Goal: Register for event/course

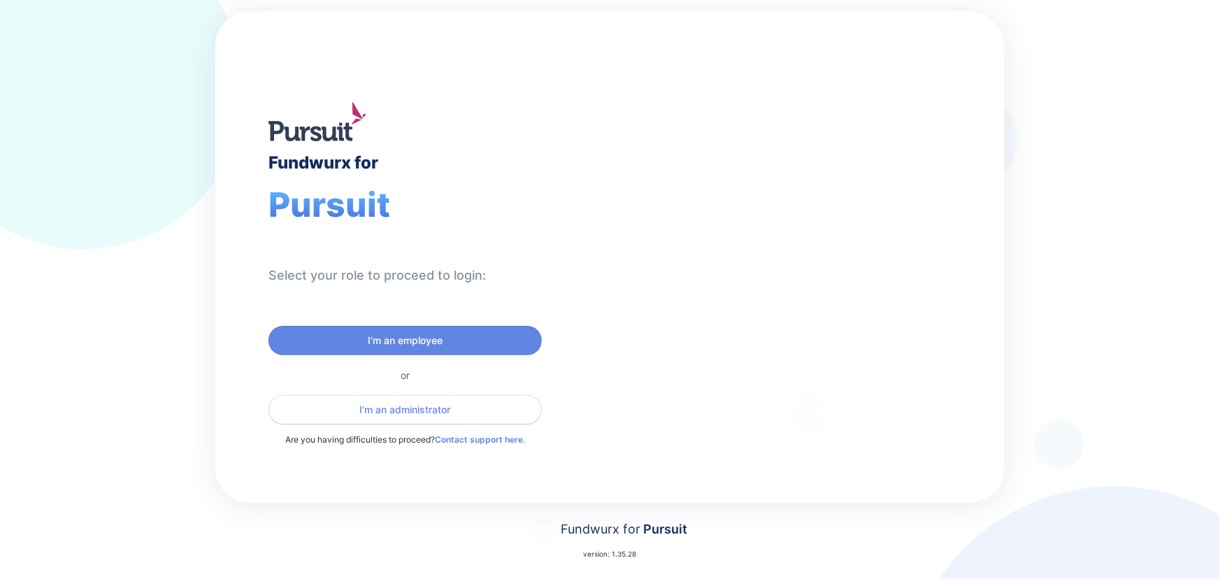
click at [421, 405] on span "I'm an administrator" at bounding box center [405, 410] width 91 height 14
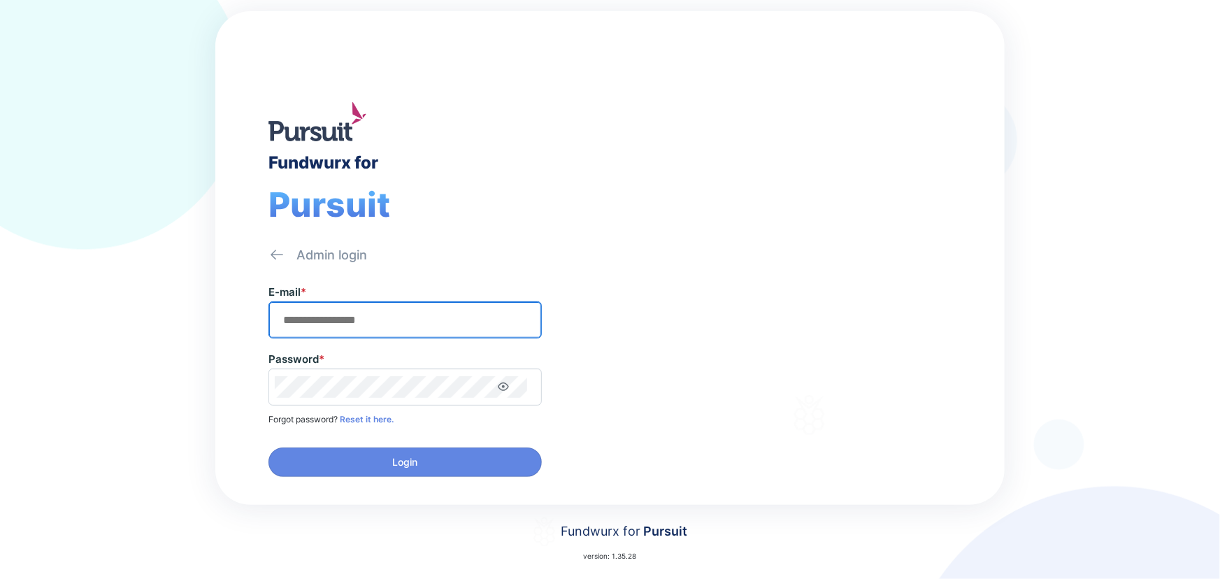
click at [354, 317] on input "text" at bounding box center [405, 320] width 261 height 22
type input "**********"
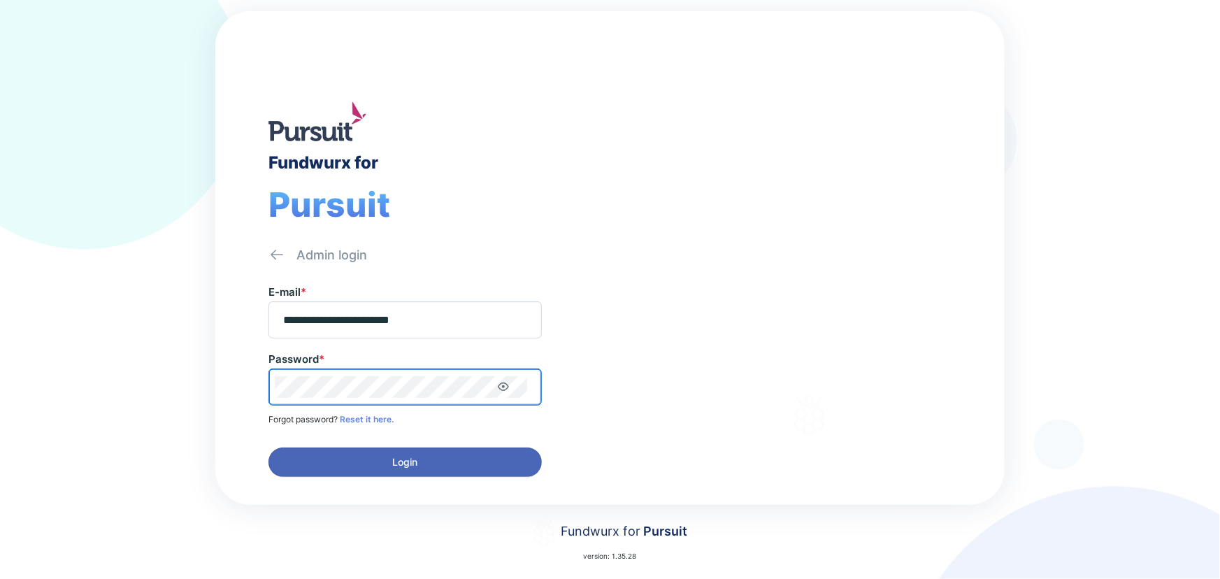
click at [371, 461] on span "Login" at bounding box center [404, 462] width 255 height 14
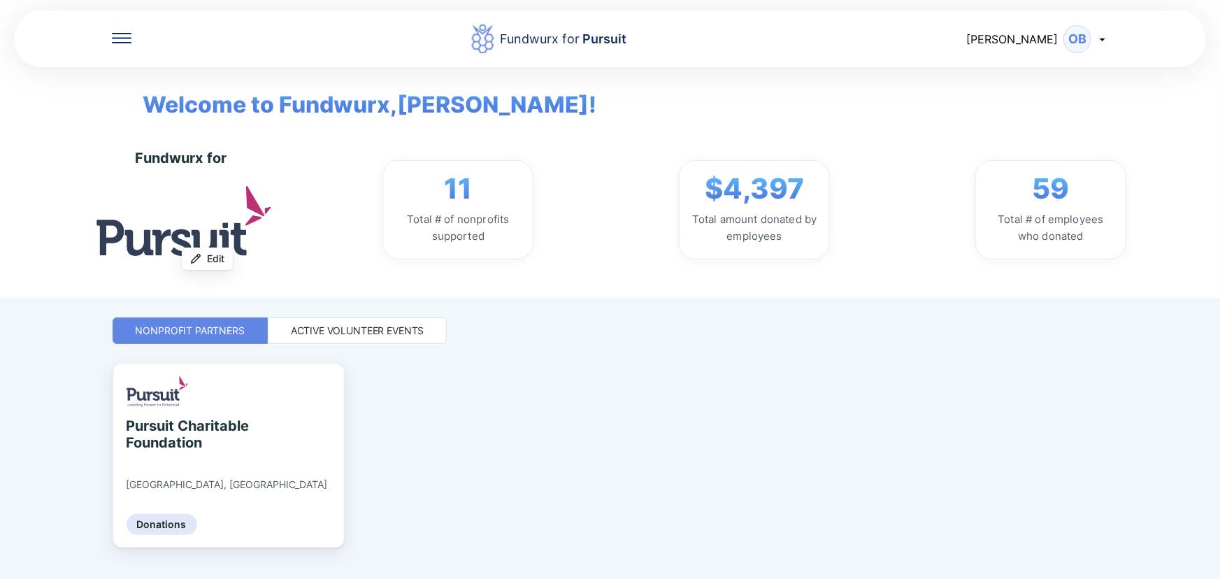
click at [381, 342] on div "Active Volunteer Events" at bounding box center [358, 330] width 180 height 27
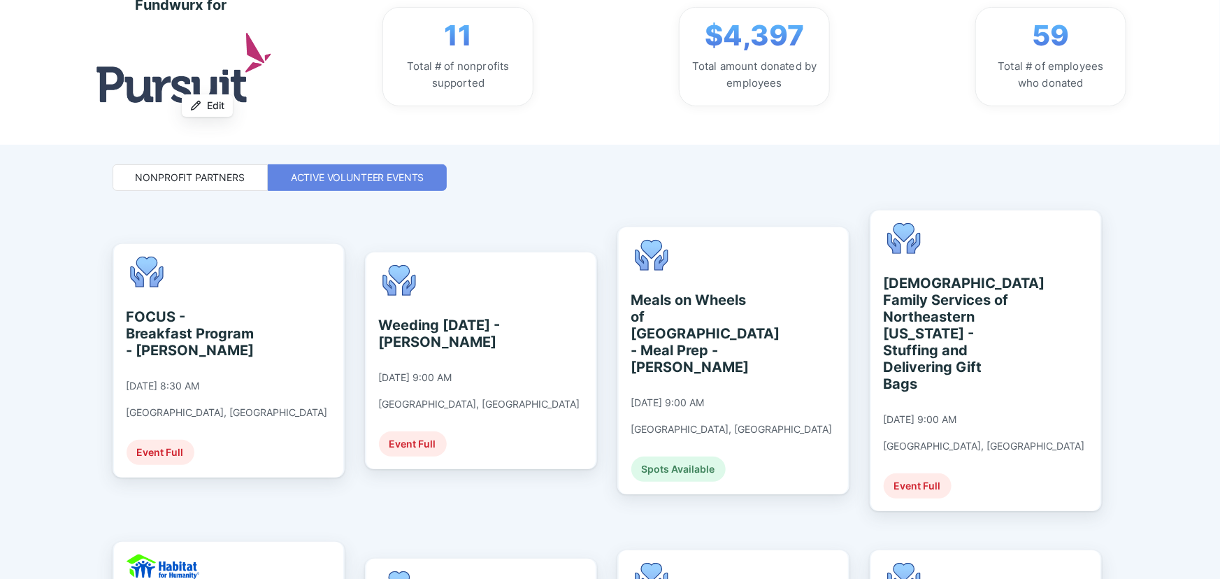
scroll to position [190, 0]
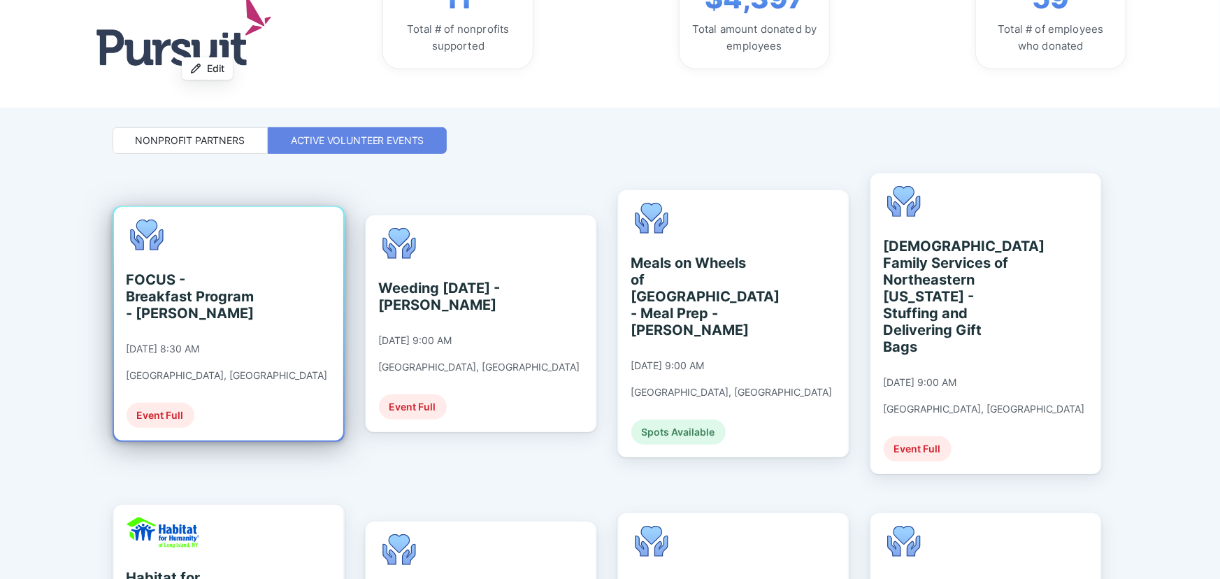
click at [254, 331] on div "FOCUS - Breakfast Program - [PERSON_NAME] [DATE] 8:30 AM [GEOGRAPHIC_DATA], [GE…" at bounding box center [226, 323] width 201 height 208
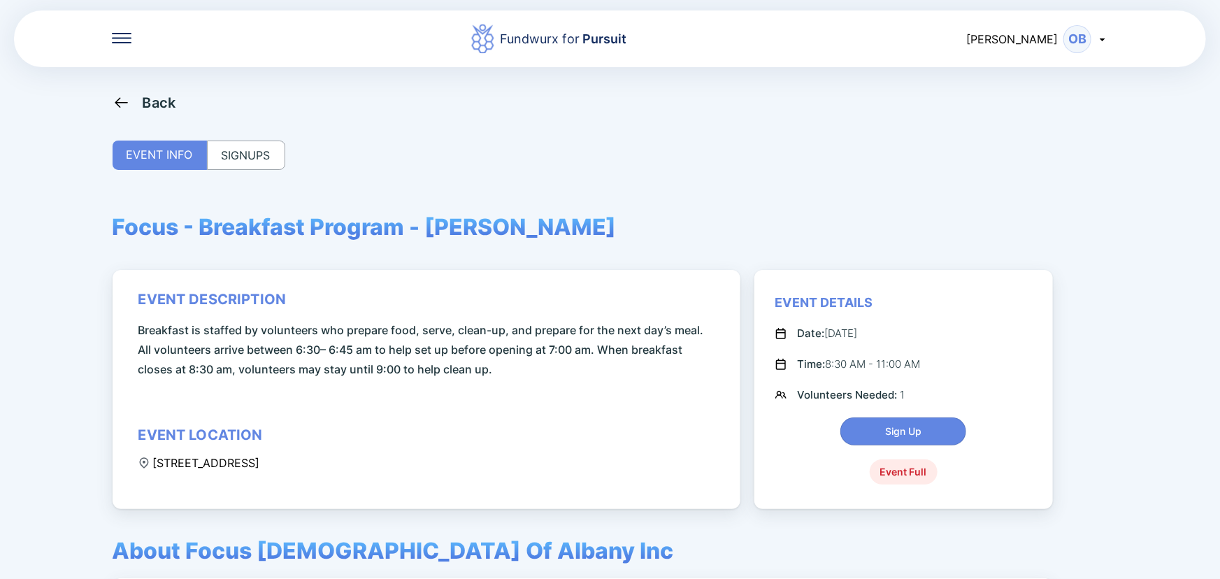
click at [253, 165] on div "SIGNUPS" at bounding box center [246, 154] width 78 height 29
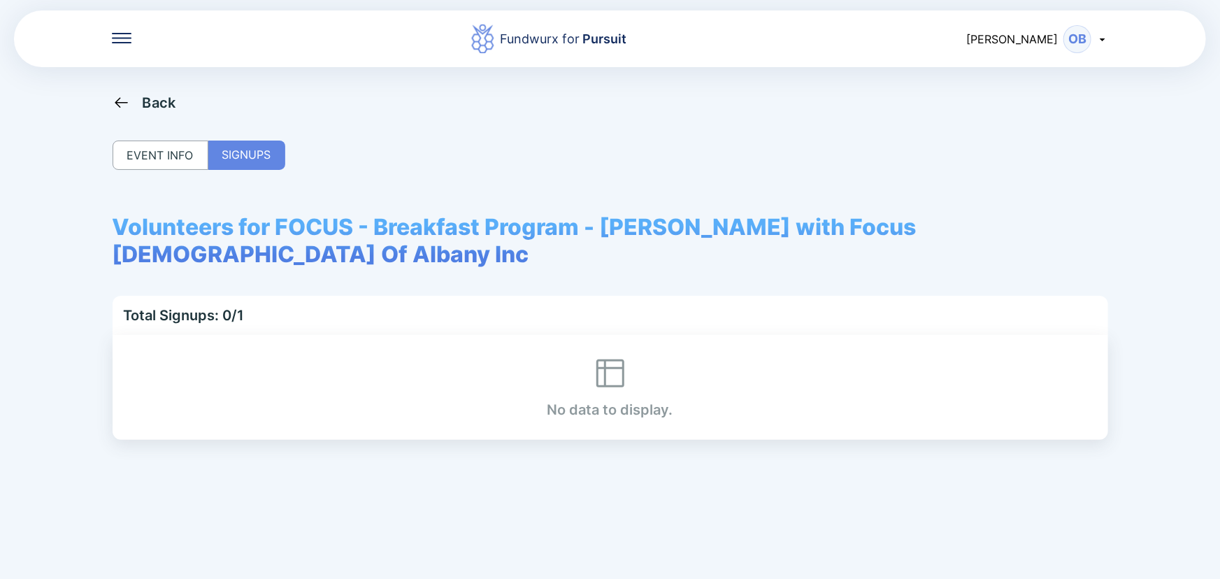
click at [173, 161] on div "EVENT INFO" at bounding box center [161, 154] width 96 height 29
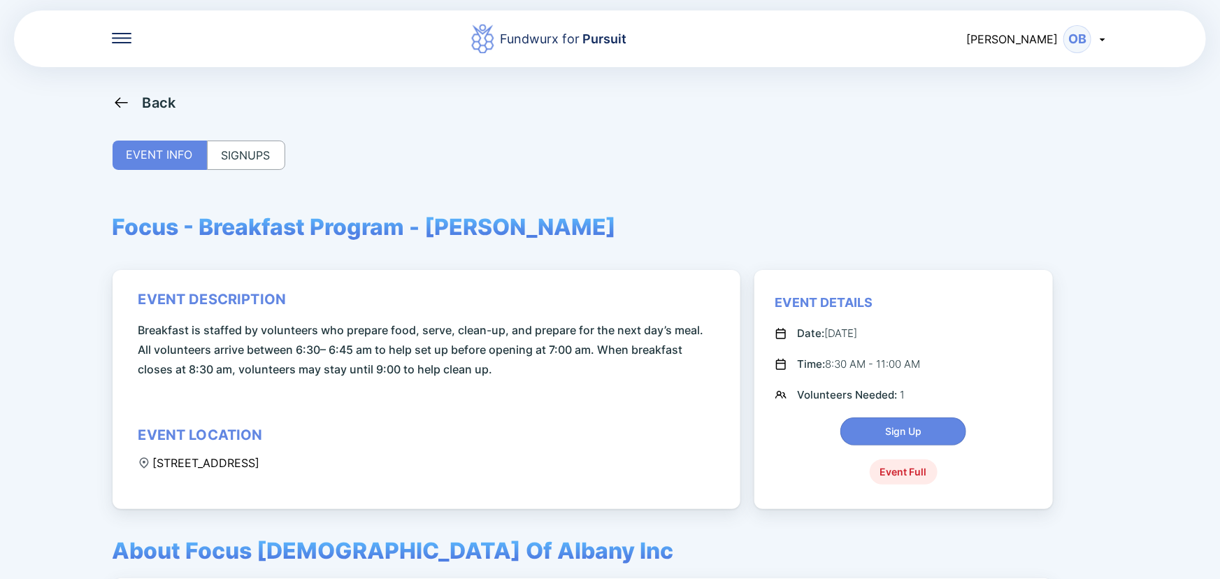
click at [138, 100] on div "Back" at bounding box center [145, 102] width 64 height 17
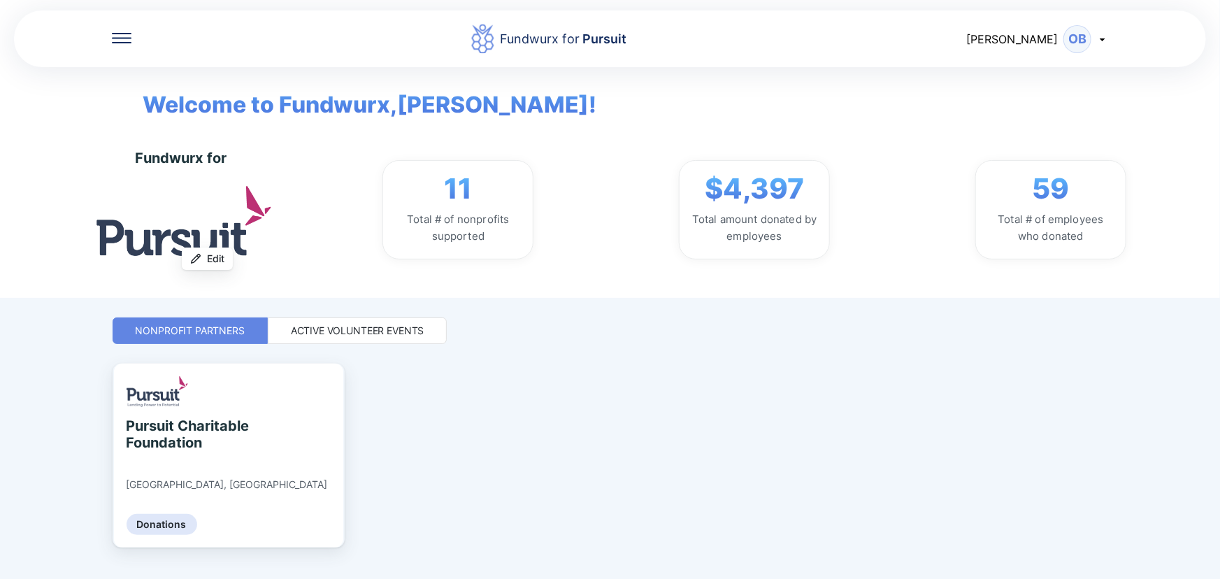
click at [325, 333] on div "Active Volunteer Events" at bounding box center [357, 331] width 133 height 14
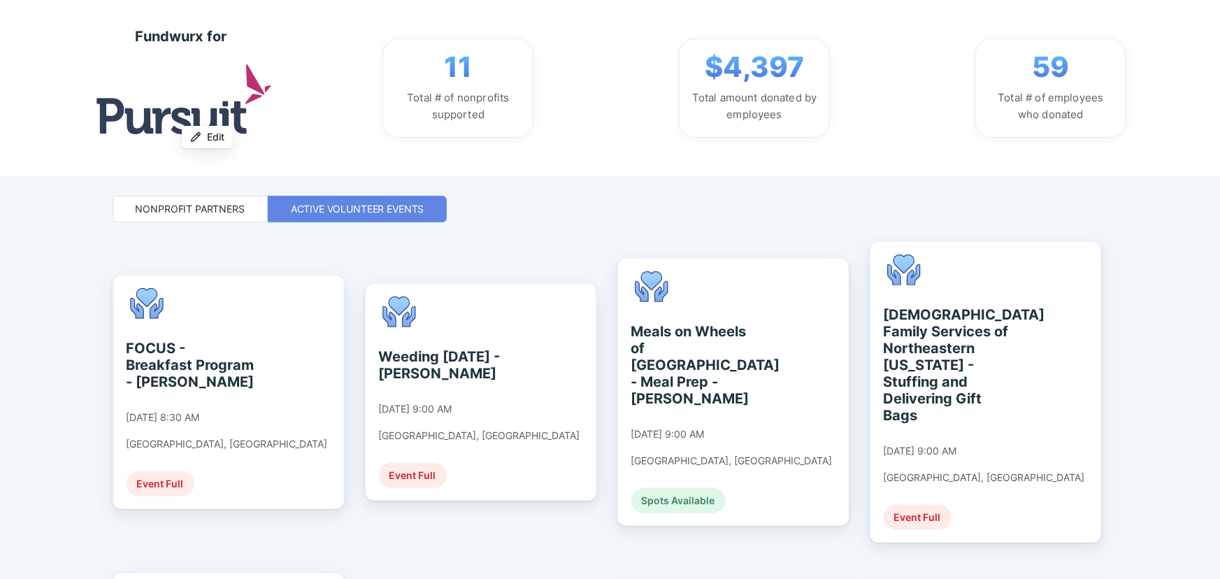
scroll to position [126, 0]
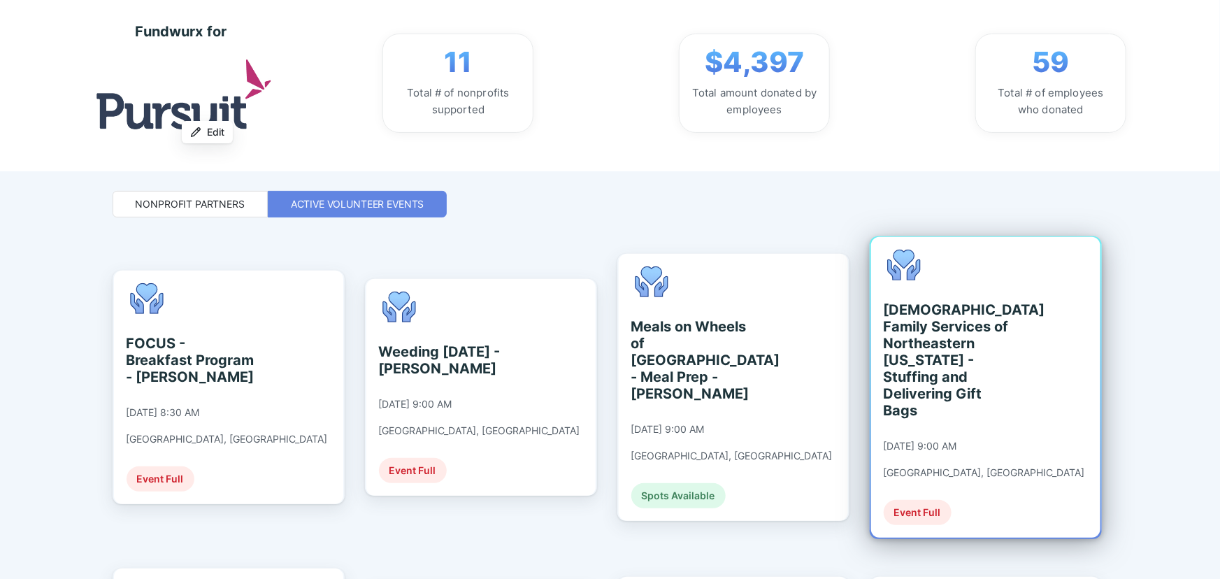
click at [974, 326] on div "[DEMOGRAPHIC_DATA] Family Services of Northeastern [US_STATE] - Stuffing and De…" at bounding box center [947, 359] width 128 height 117
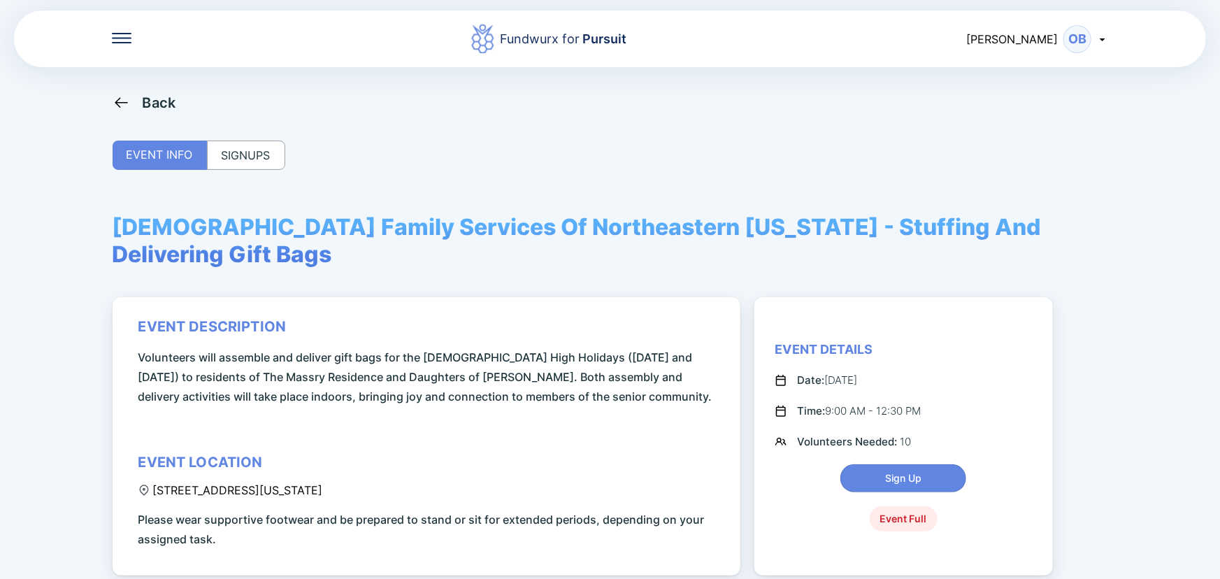
click at [243, 154] on div "SIGNUPS" at bounding box center [246, 154] width 78 height 29
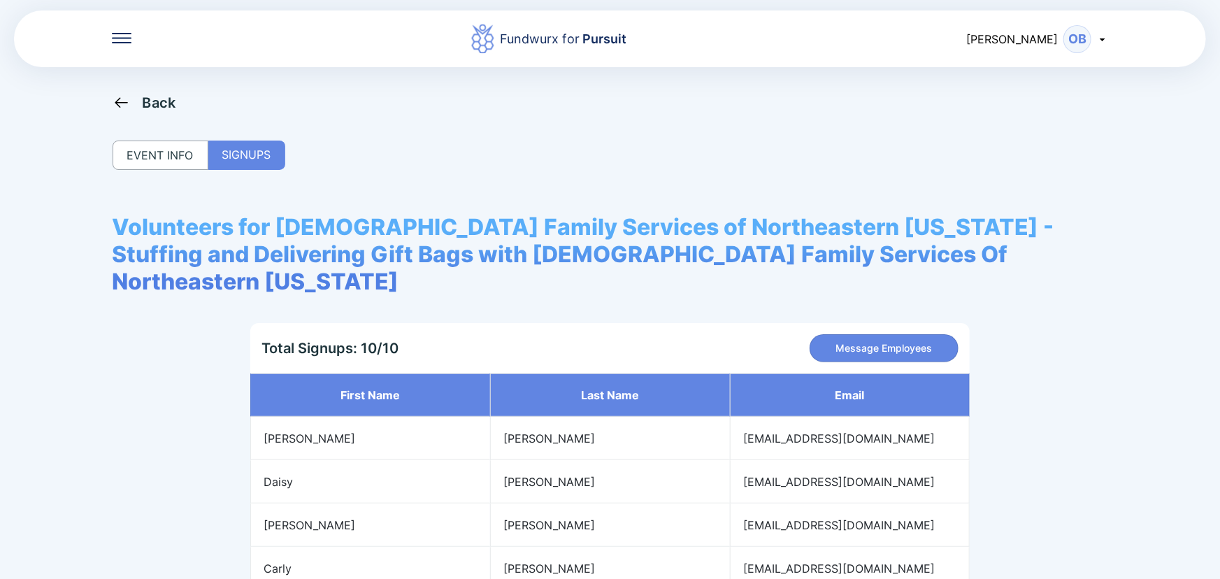
click at [153, 101] on div "Back" at bounding box center [160, 102] width 34 height 17
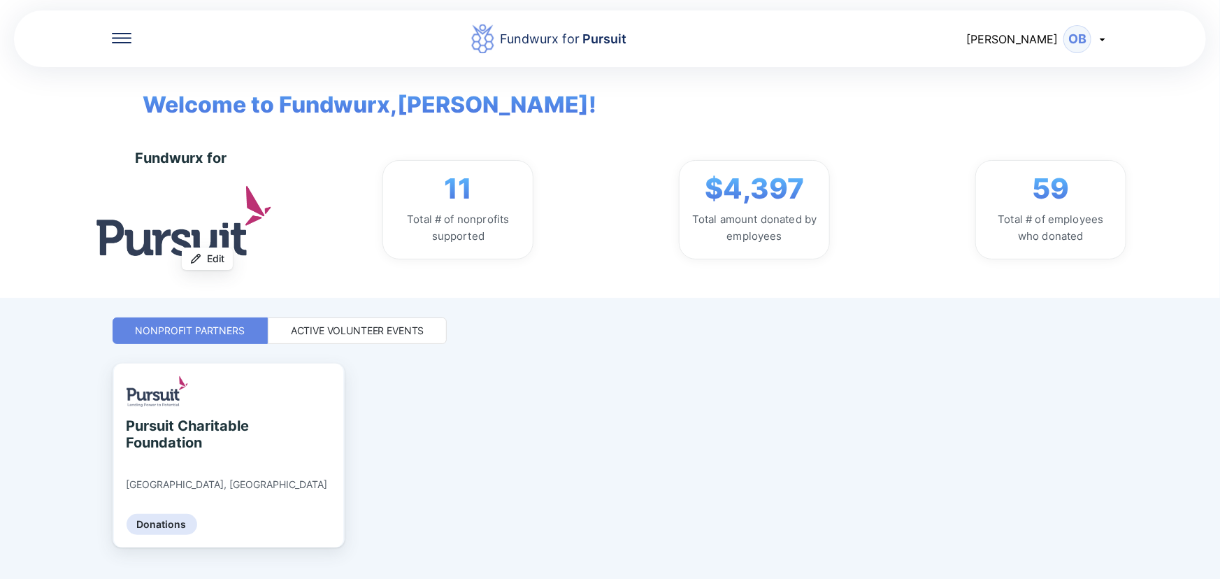
click at [302, 335] on div "Active Volunteer Events" at bounding box center [357, 331] width 133 height 14
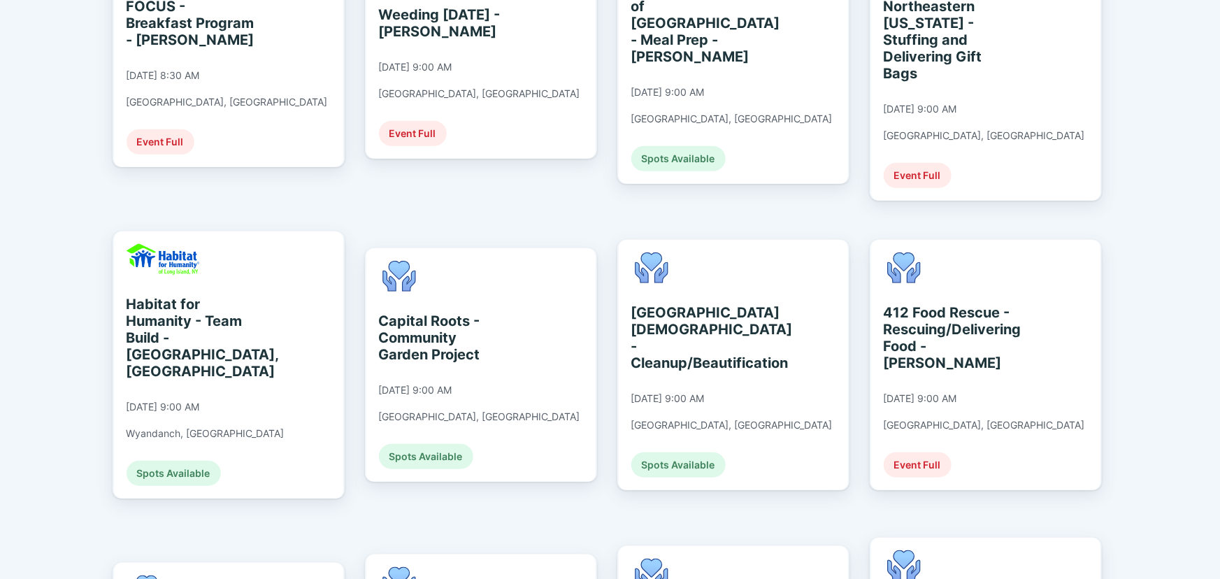
scroll to position [508, 0]
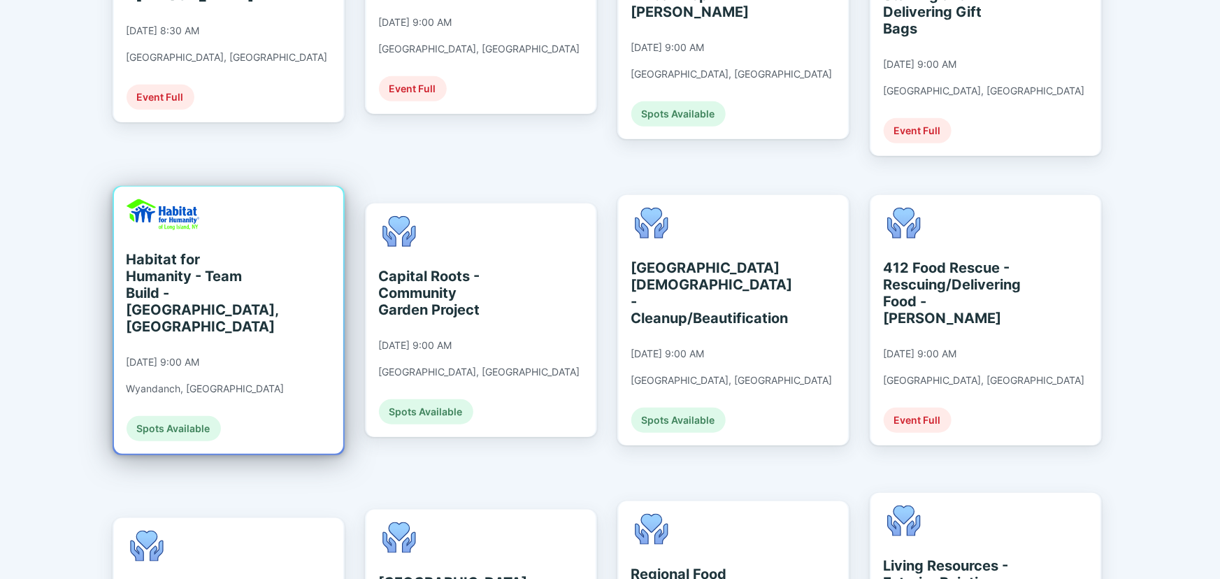
click at [200, 356] on div "[DATE] 9:00 AM" at bounding box center [162, 362] width 73 height 13
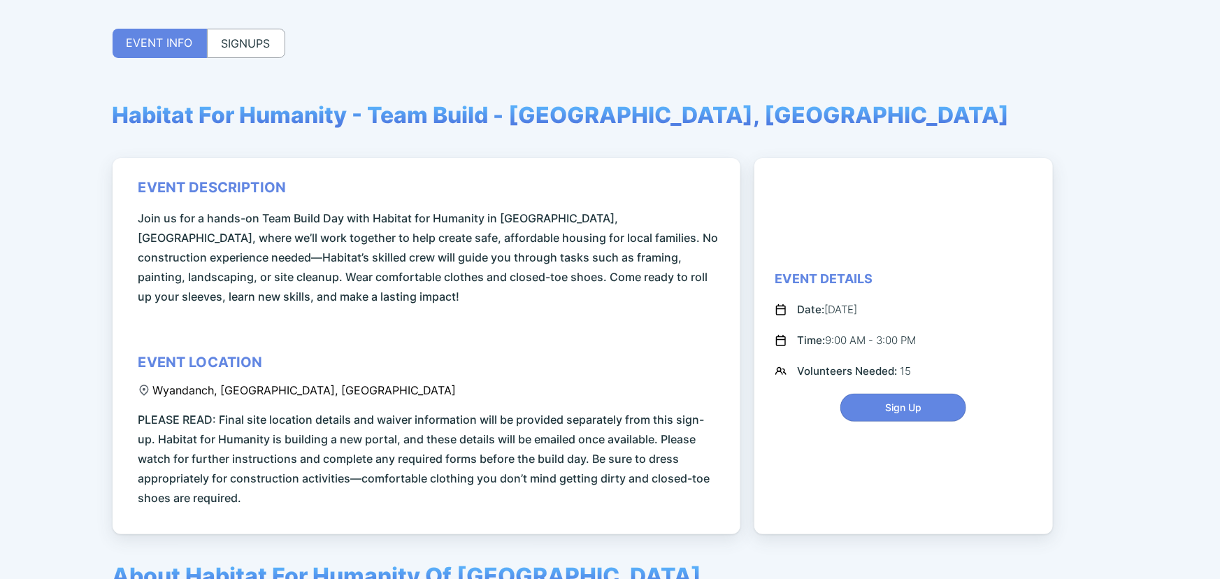
scroll to position [63, 0]
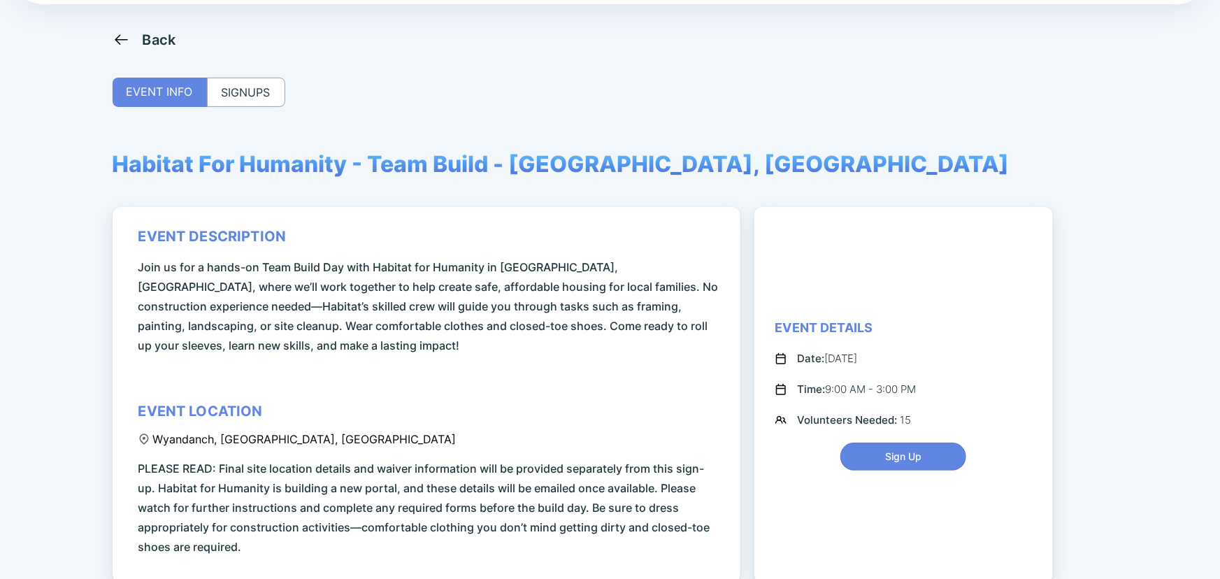
click at [254, 87] on div "SIGNUPS" at bounding box center [246, 92] width 78 height 29
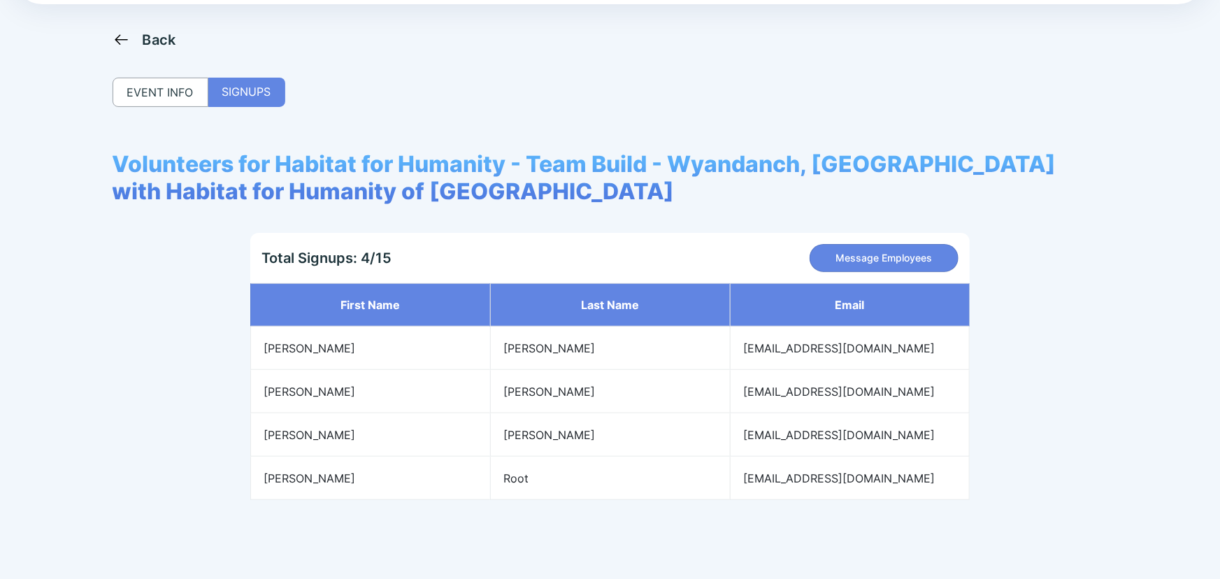
click at [145, 36] on div "Back" at bounding box center [160, 39] width 34 height 17
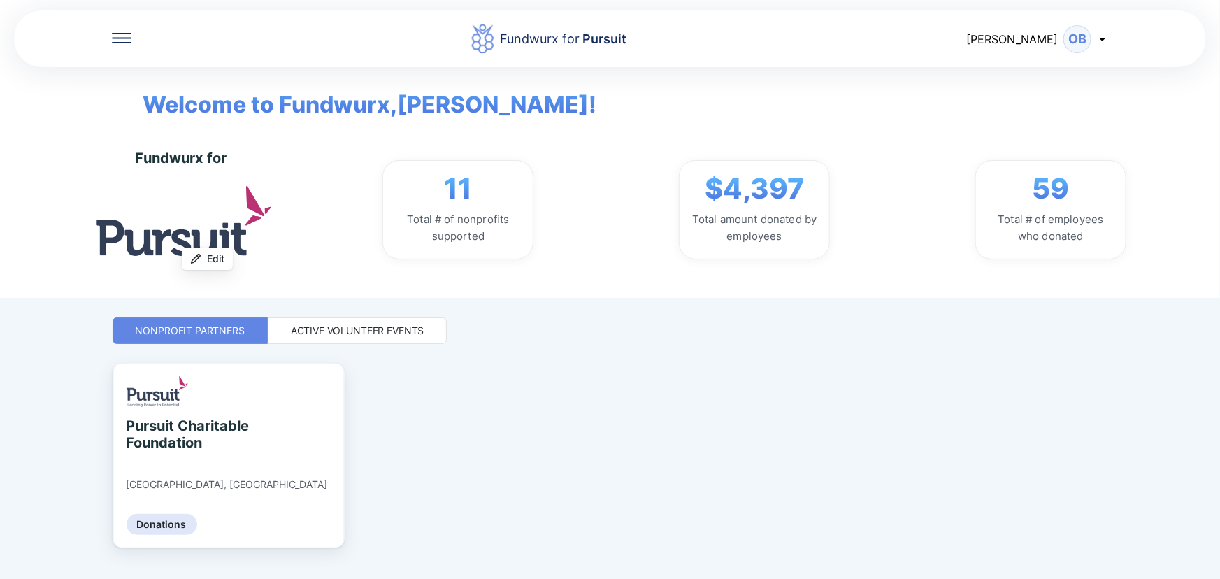
click at [341, 335] on div "Active Volunteer Events" at bounding box center [357, 331] width 133 height 14
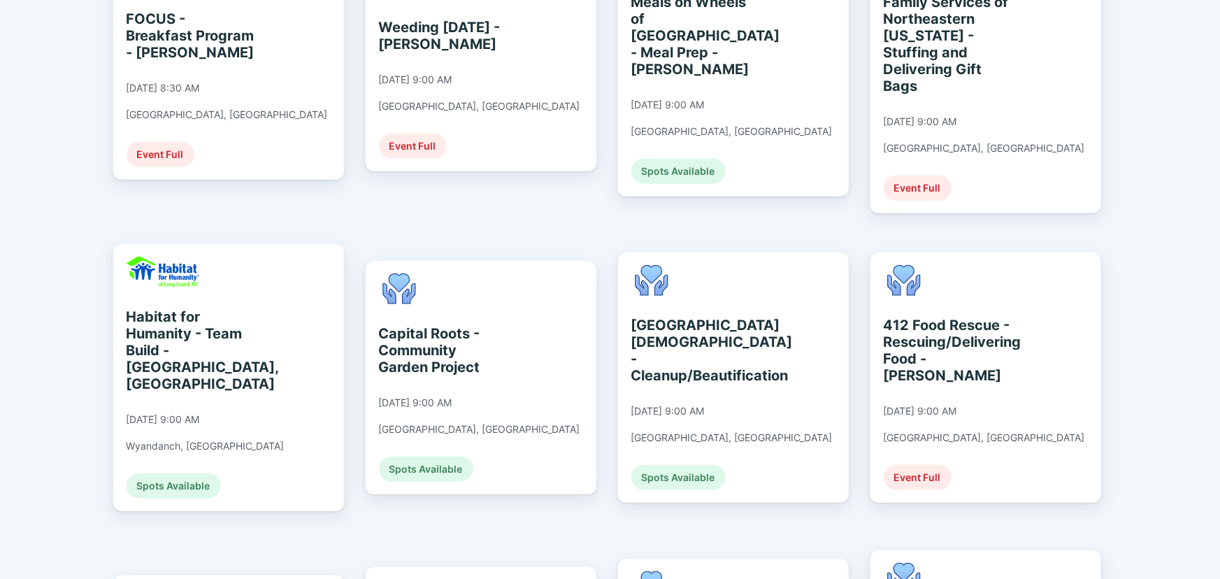
scroll to position [508, 0]
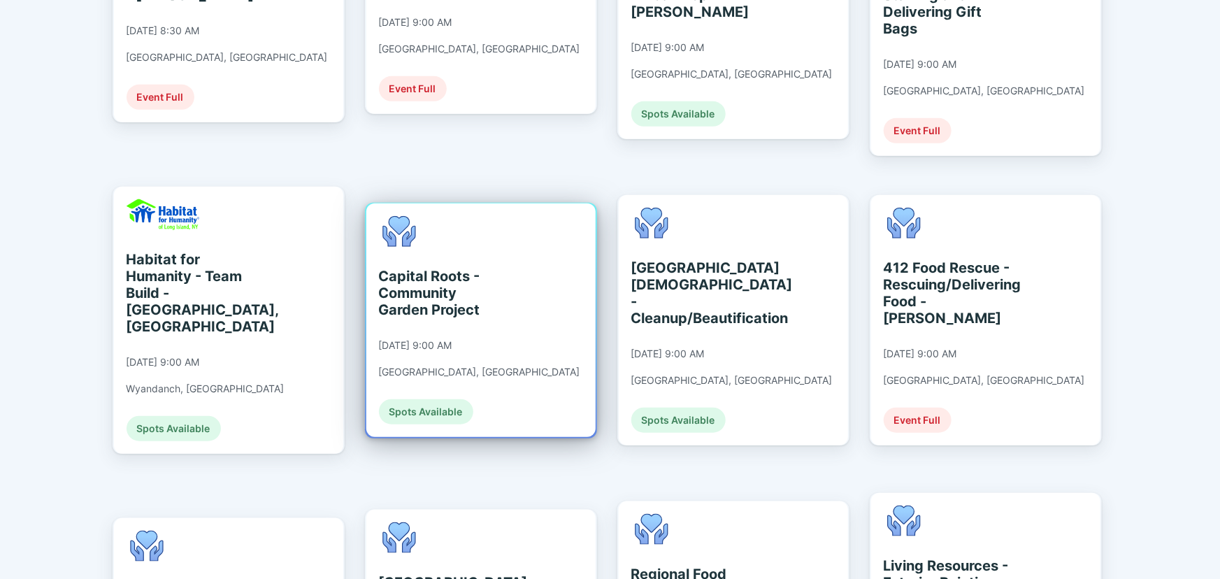
click at [471, 268] on div "Capital Roots - Community Garden Project" at bounding box center [443, 293] width 128 height 50
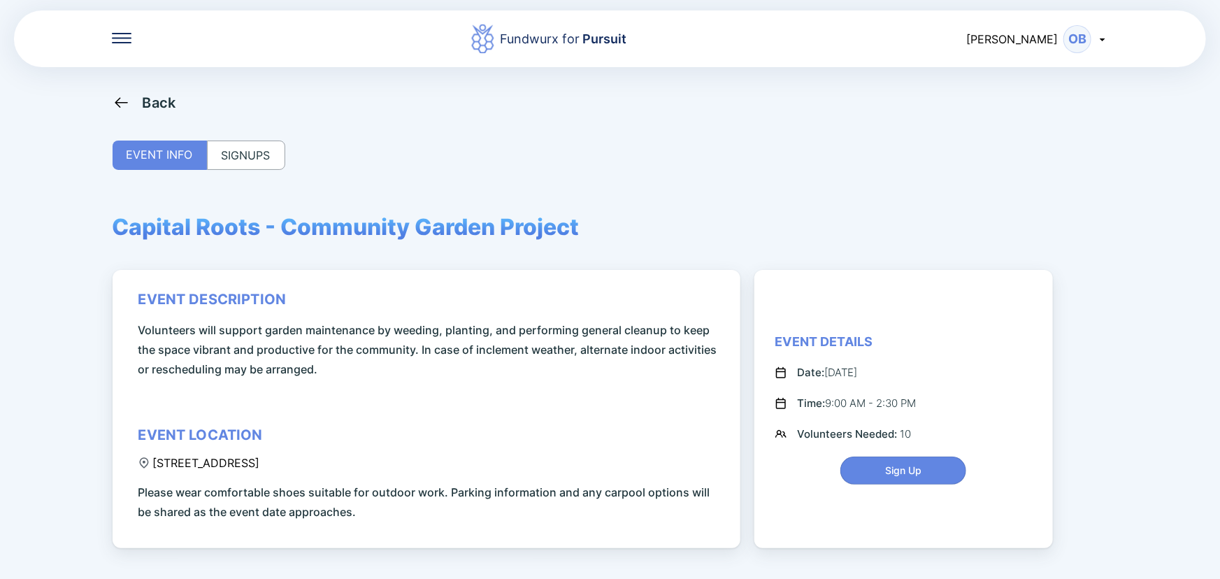
click at [259, 159] on div "SIGNUPS" at bounding box center [246, 154] width 78 height 29
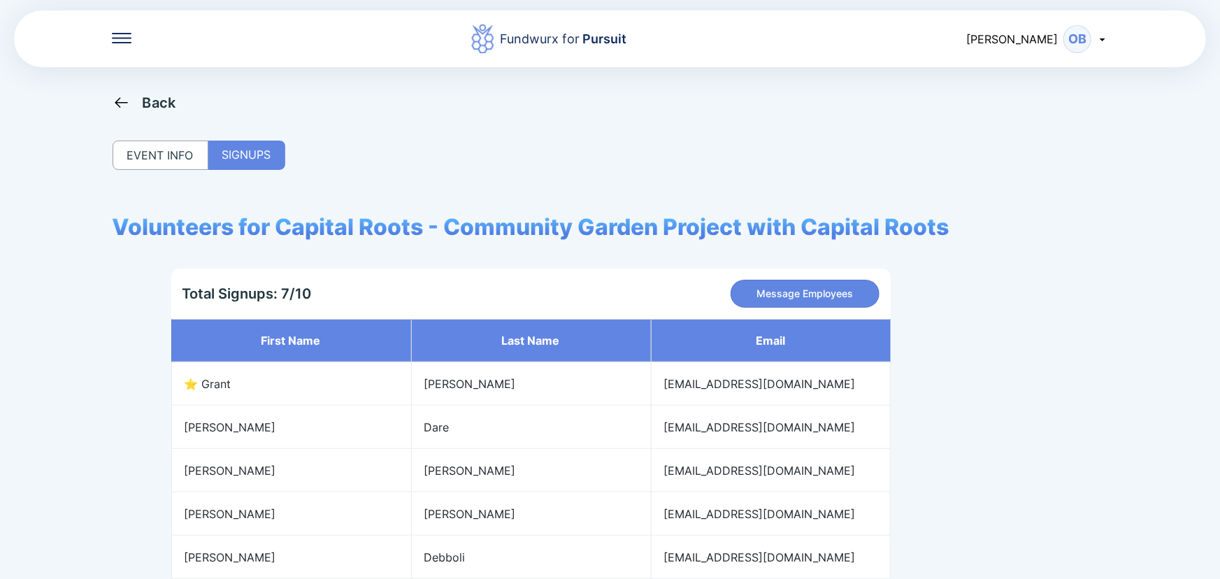
click at [151, 103] on div "Back" at bounding box center [160, 102] width 34 height 17
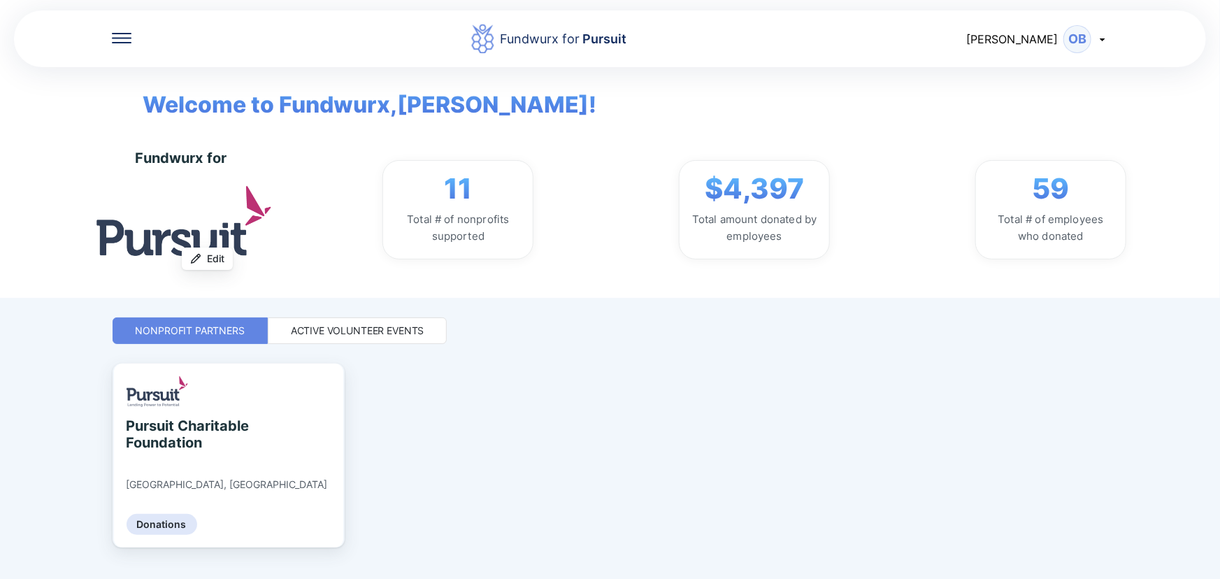
click at [353, 324] on div "Active Volunteer Events" at bounding box center [357, 331] width 133 height 14
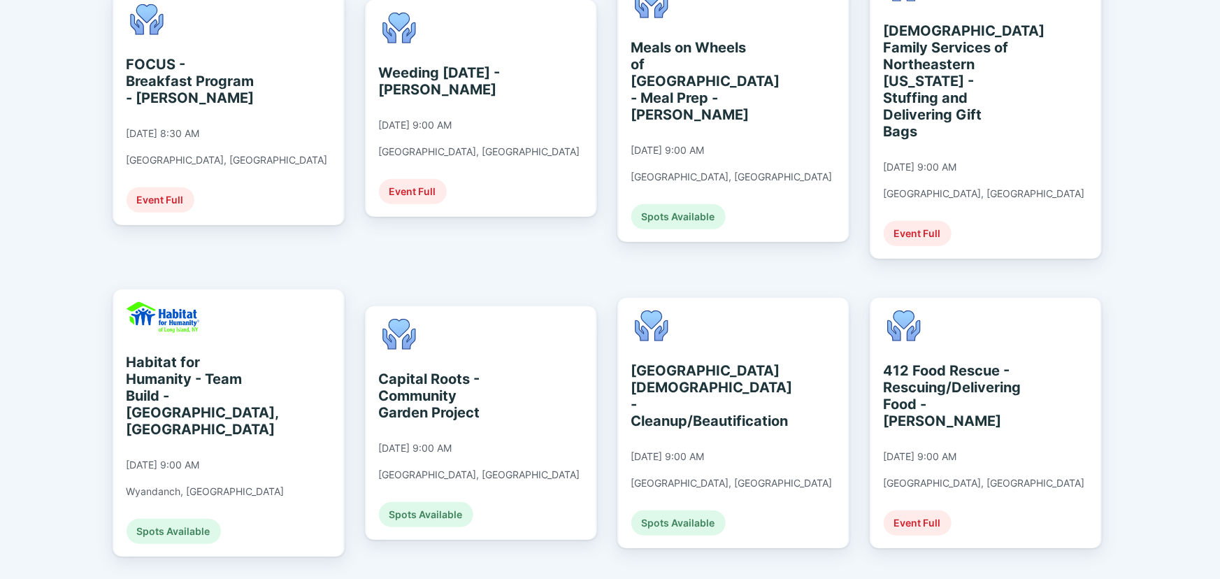
scroll to position [508, 0]
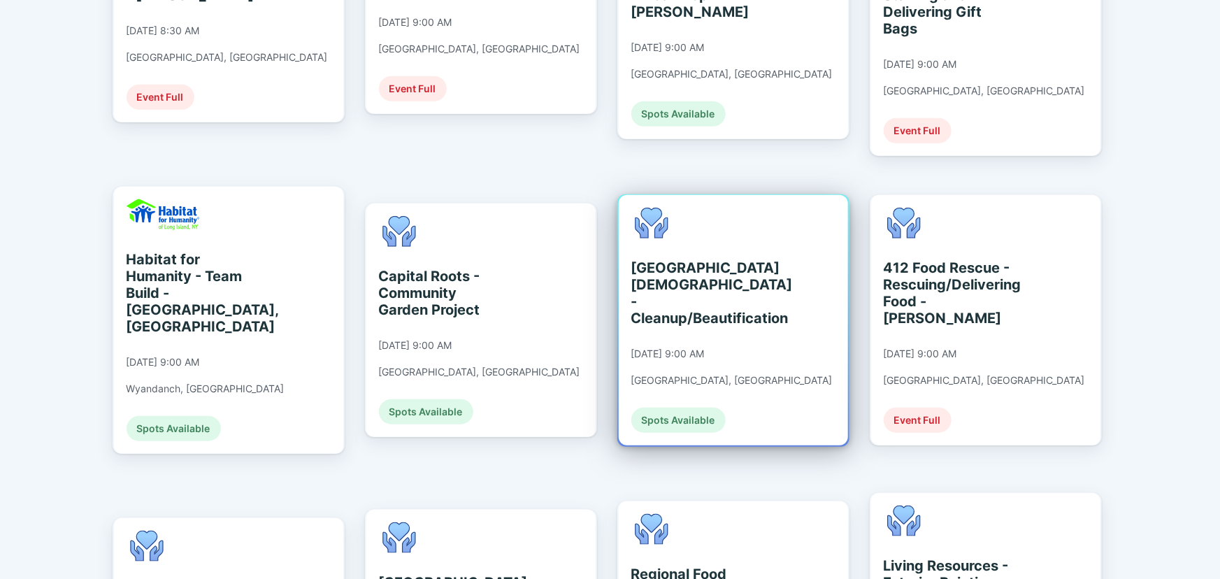
click at [713, 268] on div "[GEOGRAPHIC_DATA][DEMOGRAPHIC_DATA] - Cleanup/Beautification" at bounding box center [695, 292] width 128 height 67
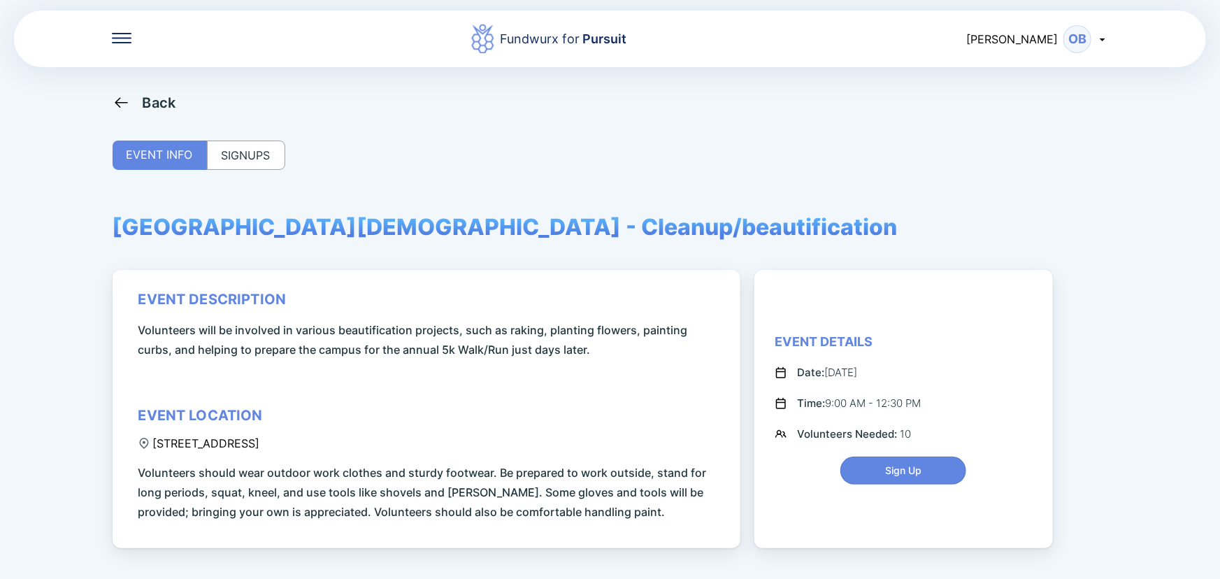
click at [229, 154] on div "SIGNUPS" at bounding box center [246, 154] width 78 height 29
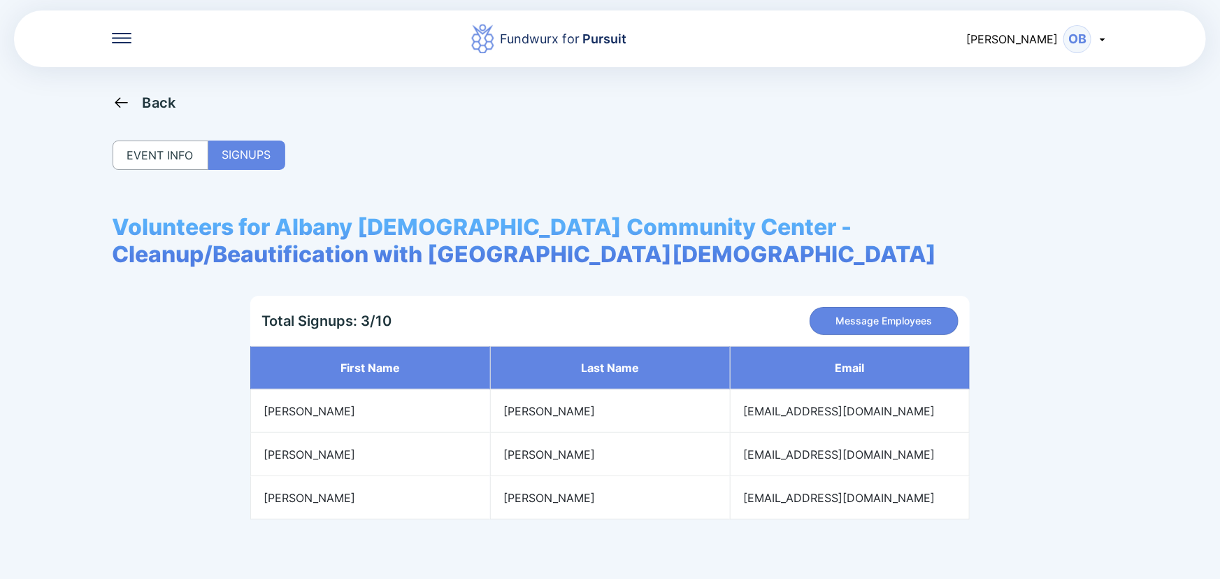
click at [164, 106] on div "Back" at bounding box center [160, 102] width 34 height 17
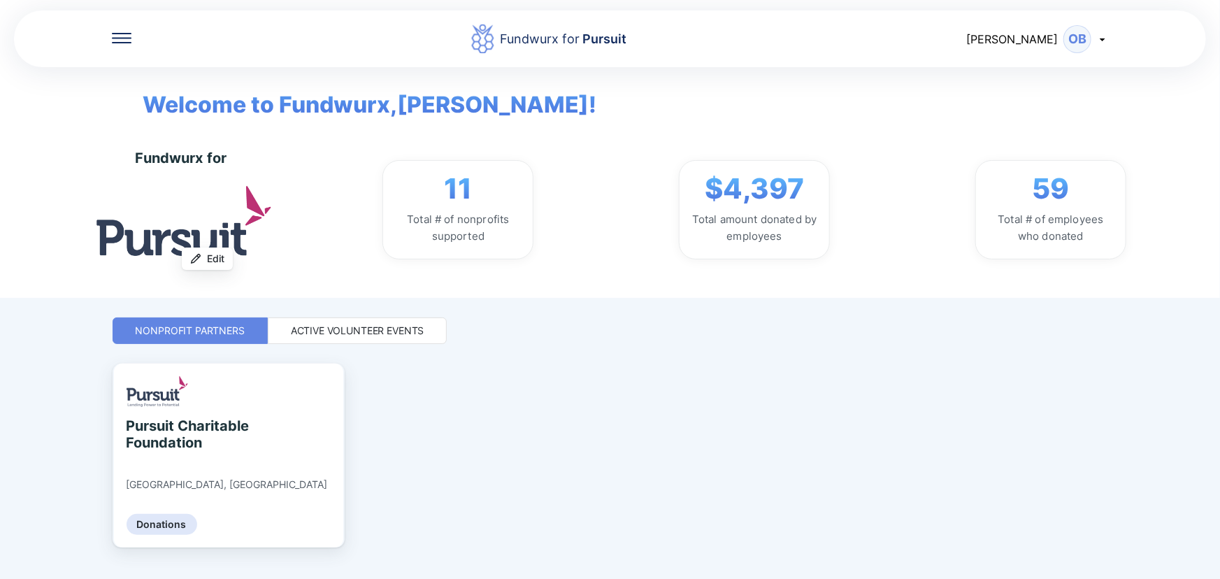
click at [349, 328] on div "Active Volunteer Events" at bounding box center [357, 331] width 133 height 14
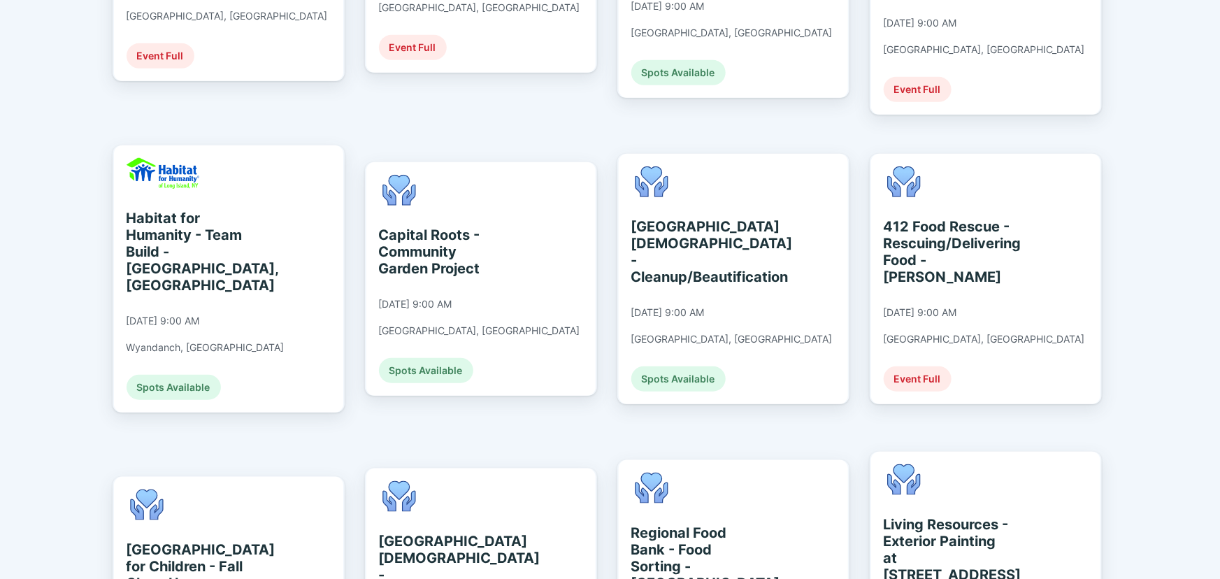
scroll to position [699, 0]
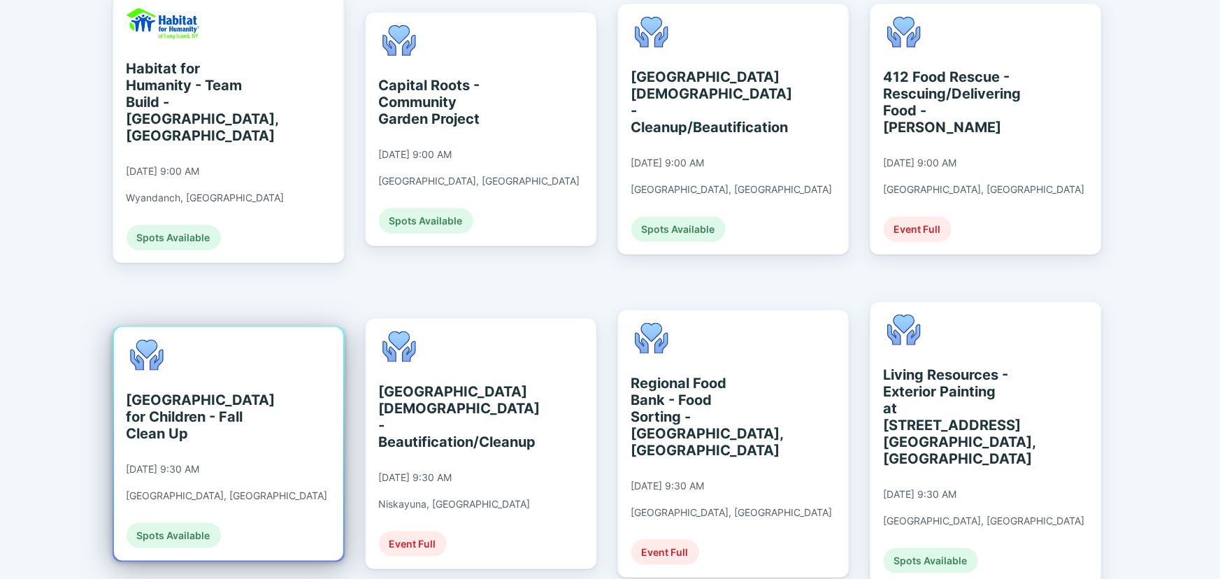
click at [196, 391] on div "[GEOGRAPHIC_DATA] for Children - Fall Clean Up" at bounding box center [190, 416] width 128 height 50
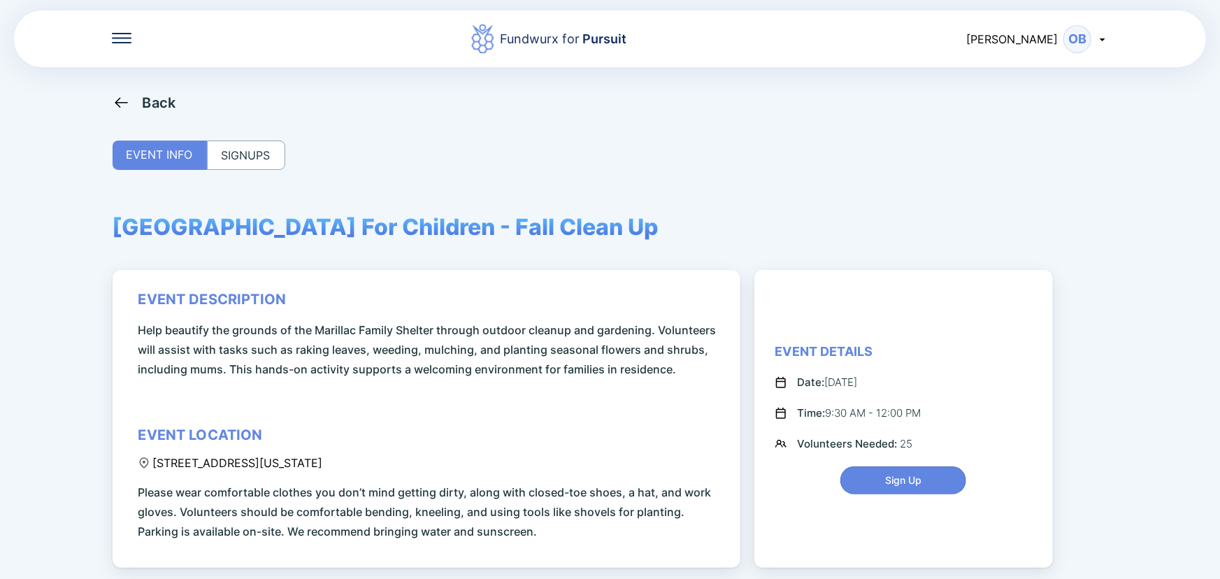
click at [252, 154] on div "SIGNUPS" at bounding box center [246, 154] width 78 height 29
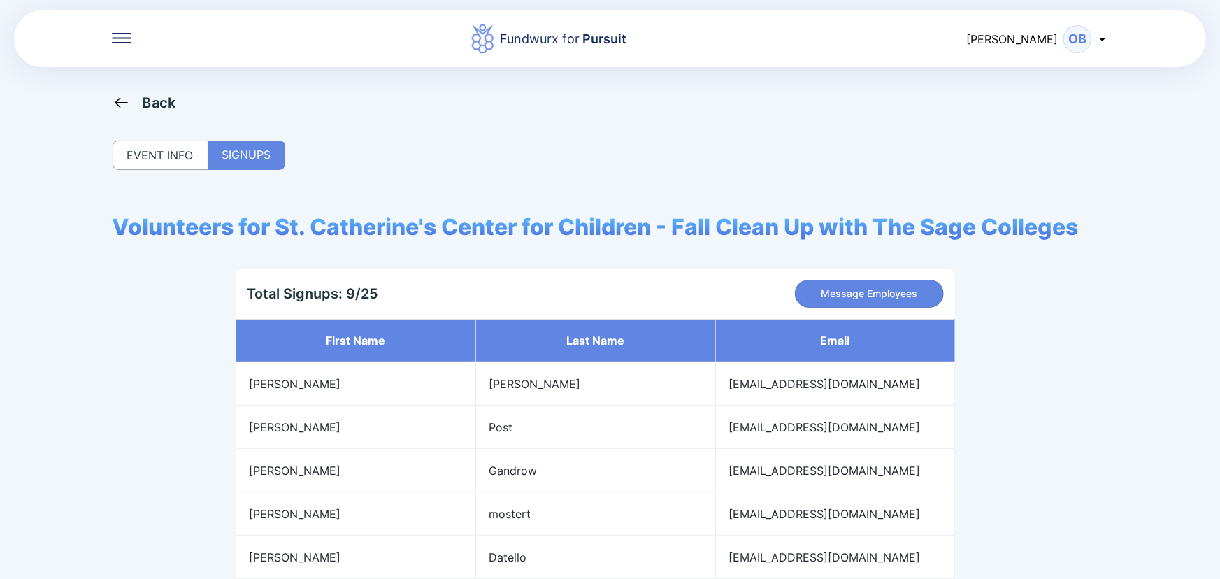
click at [154, 149] on div "EVENT INFO" at bounding box center [161, 154] width 96 height 29
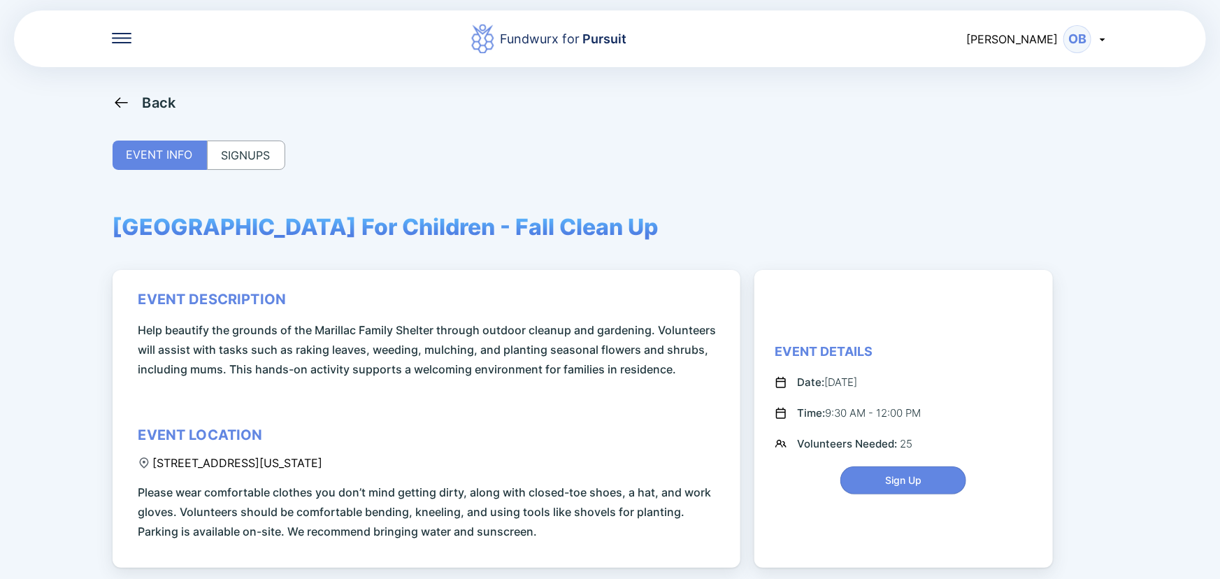
click at [153, 104] on div "Back" at bounding box center [160, 102] width 34 height 17
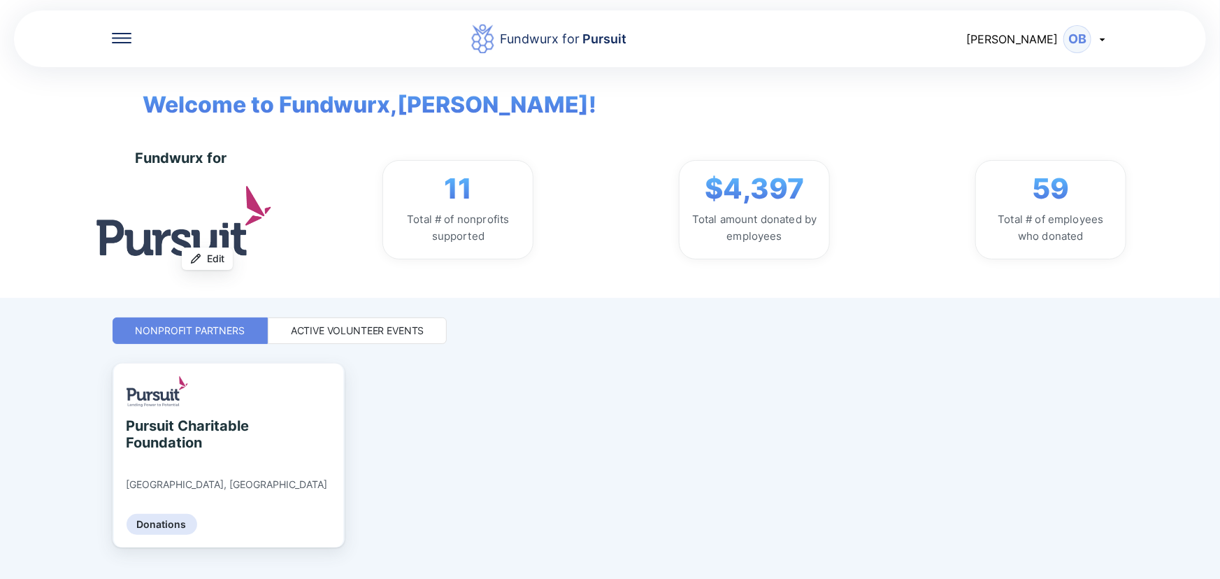
click at [387, 333] on div "Active Volunteer Events" at bounding box center [357, 331] width 133 height 14
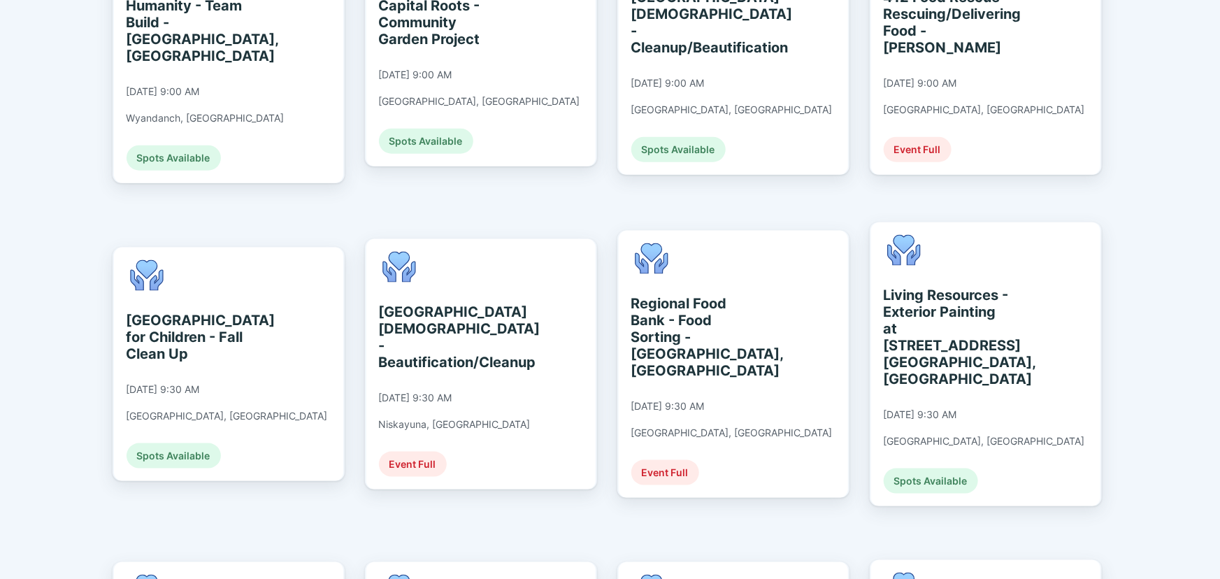
scroll to position [825, 0]
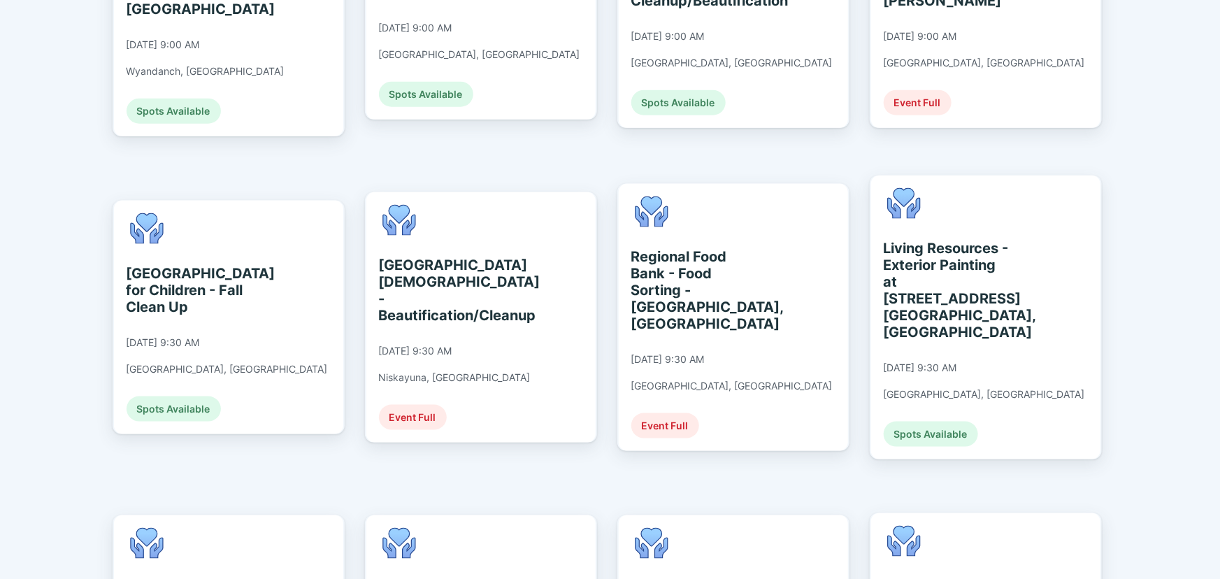
click at [458, 281] on div "[GEOGRAPHIC_DATA][DEMOGRAPHIC_DATA] - Beautification/Cleanup" at bounding box center [443, 289] width 128 height 67
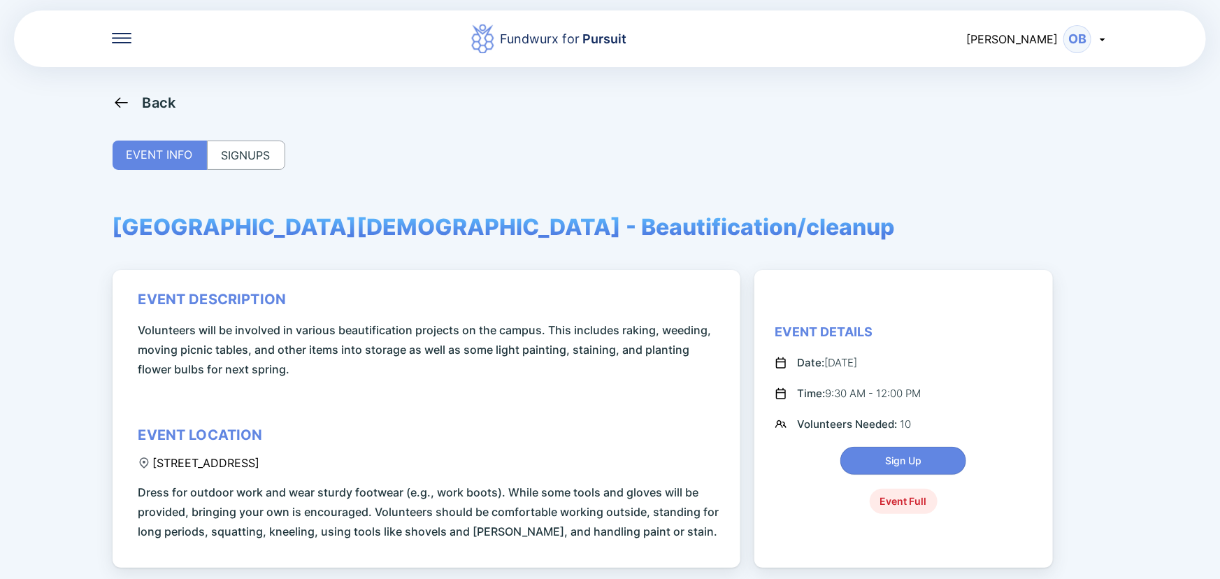
click at [254, 165] on div "SIGNUPS" at bounding box center [246, 154] width 78 height 29
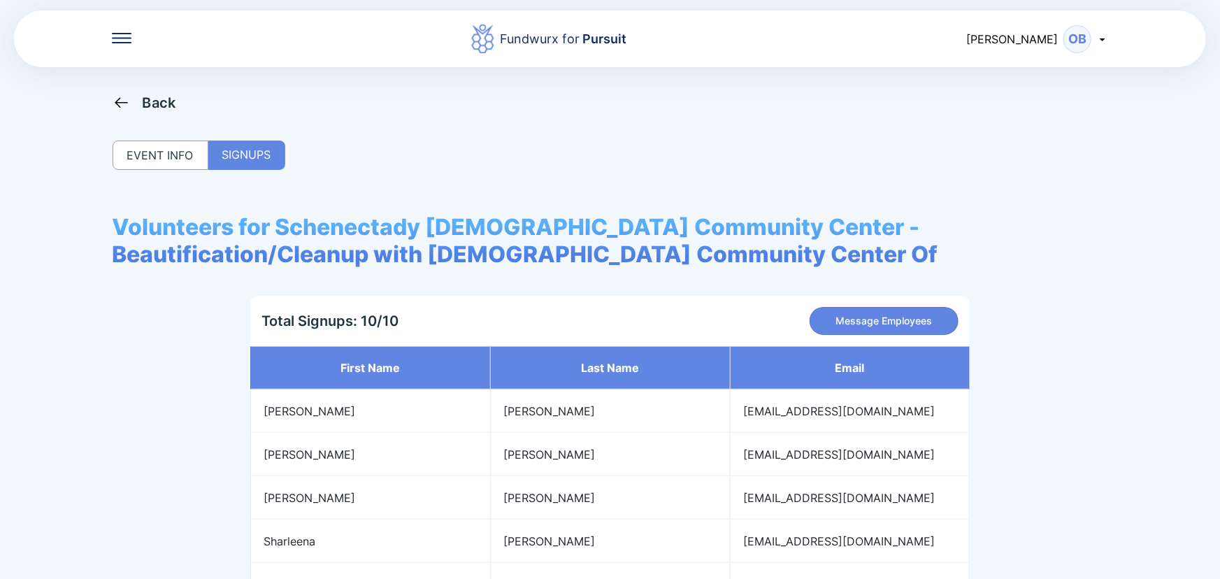
click at [150, 150] on div "EVENT INFO" at bounding box center [161, 154] width 96 height 29
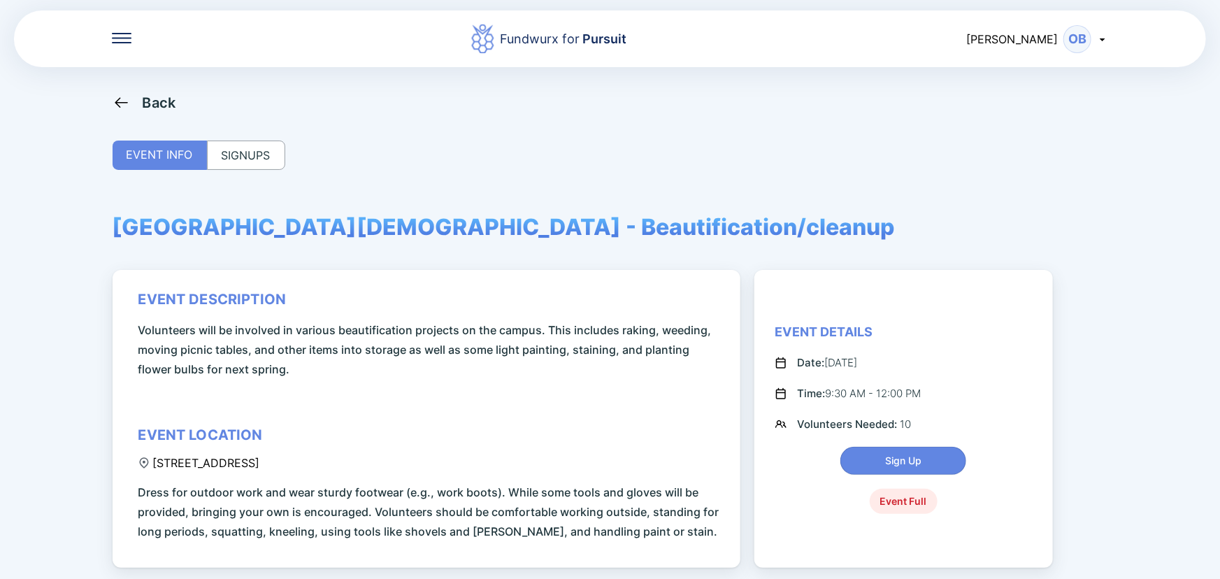
click at [152, 101] on div "Back" at bounding box center [160, 102] width 34 height 17
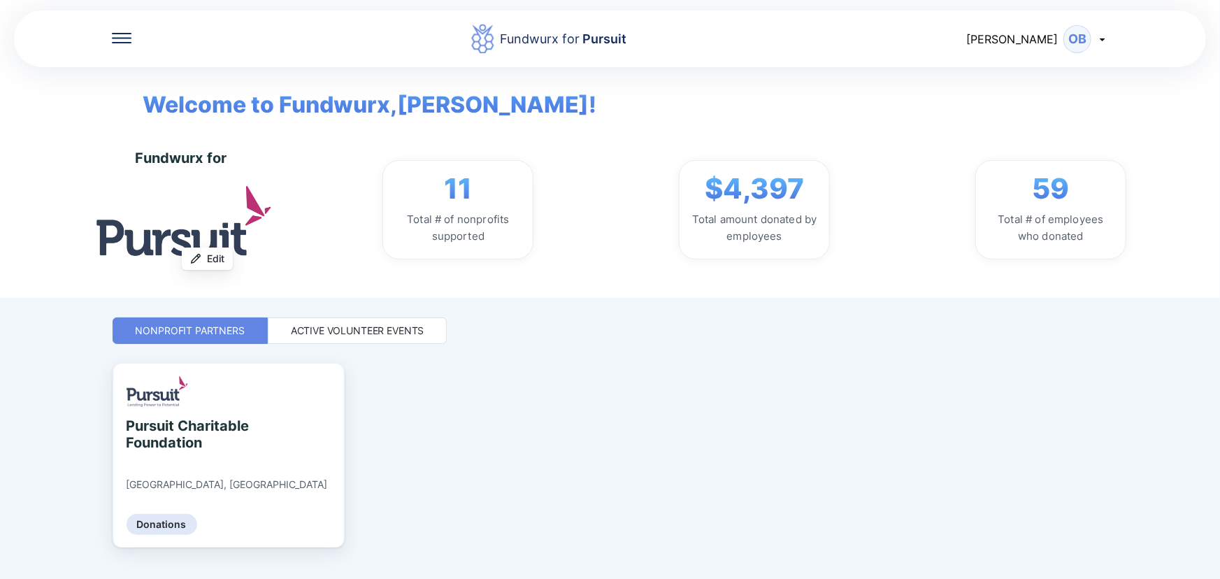
click at [333, 326] on div "Active Volunteer Events" at bounding box center [357, 331] width 133 height 14
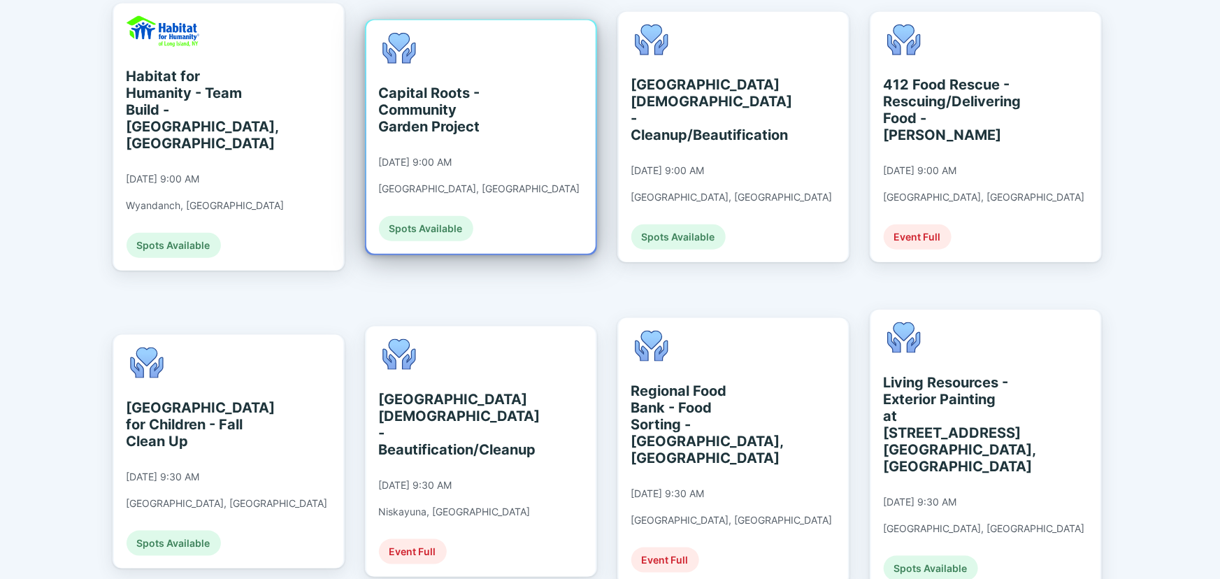
scroll to position [762, 0]
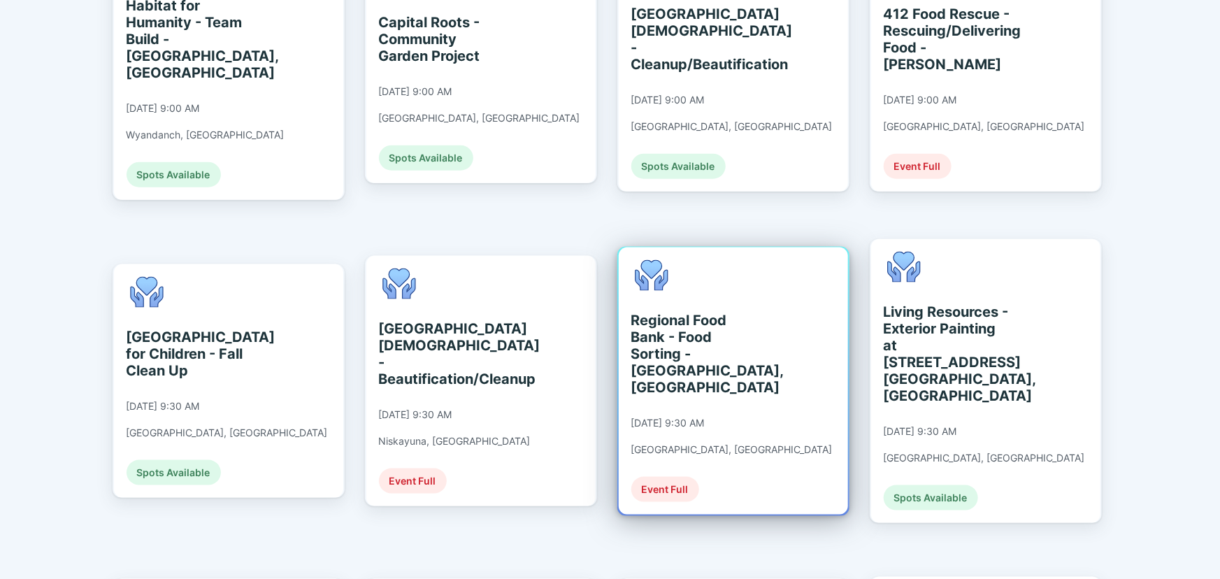
click at [726, 312] on div "Regional Food Bank - Food Sorting - [GEOGRAPHIC_DATA], [GEOGRAPHIC_DATA]" at bounding box center [695, 354] width 128 height 84
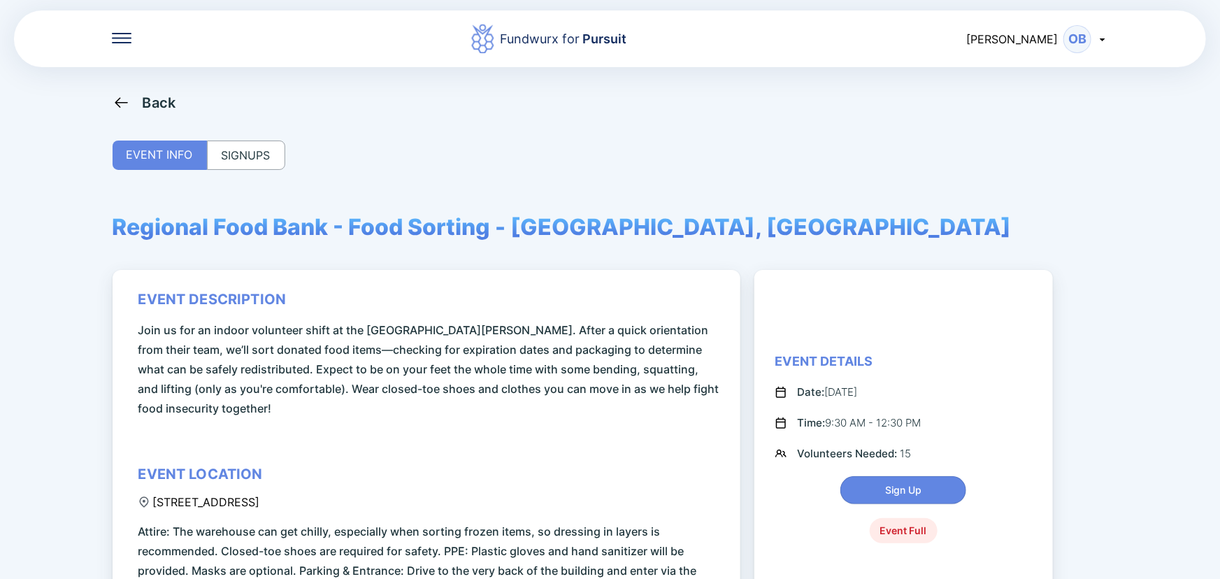
click at [242, 152] on div "SIGNUPS" at bounding box center [246, 154] width 78 height 29
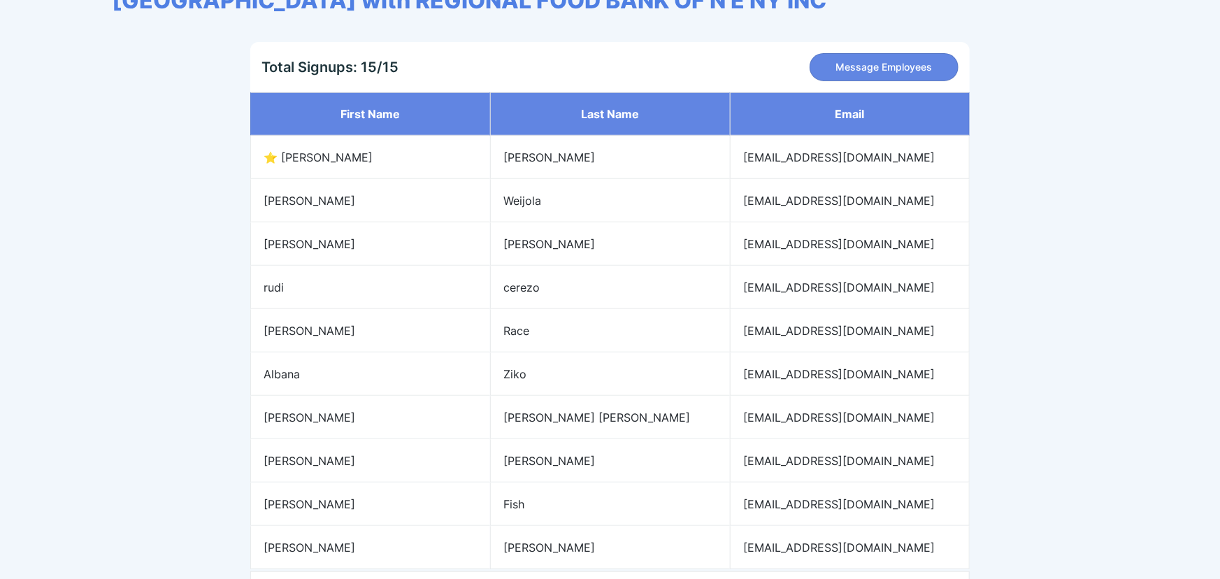
scroll to position [317, 0]
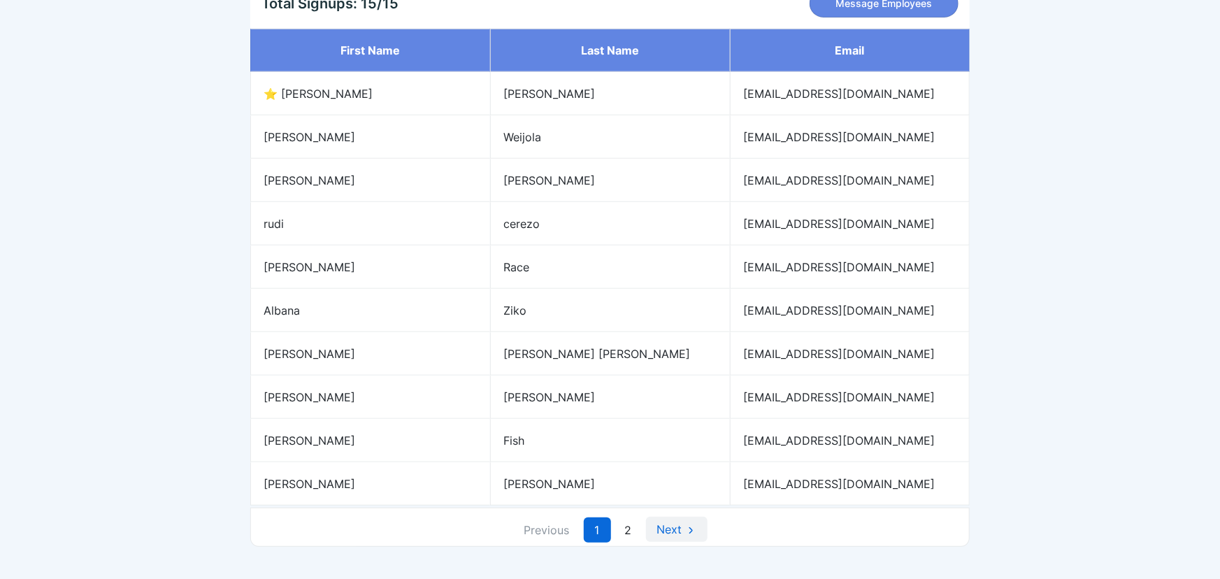
click at [662, 523] on link "Next" at bounding box center [676, 528] width 61 height 25
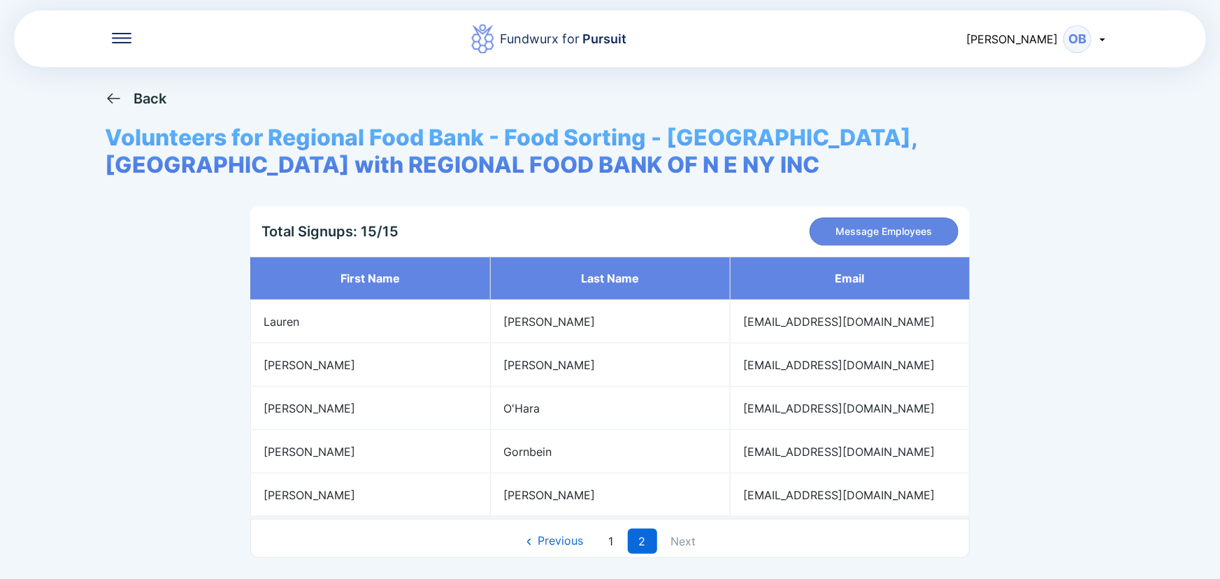
click at [141, 98] on div "Back" at bounding box center [149, 98] width 33 height 17
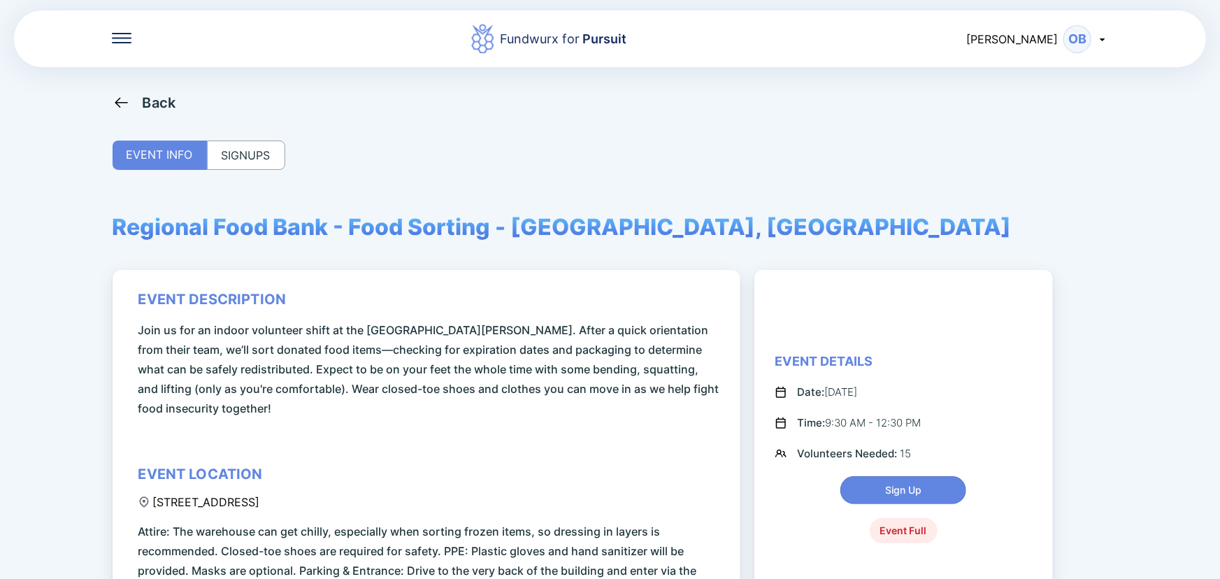
click at [141, 98] on div "Back" at bounding box center [145, 102] width 64 height 17
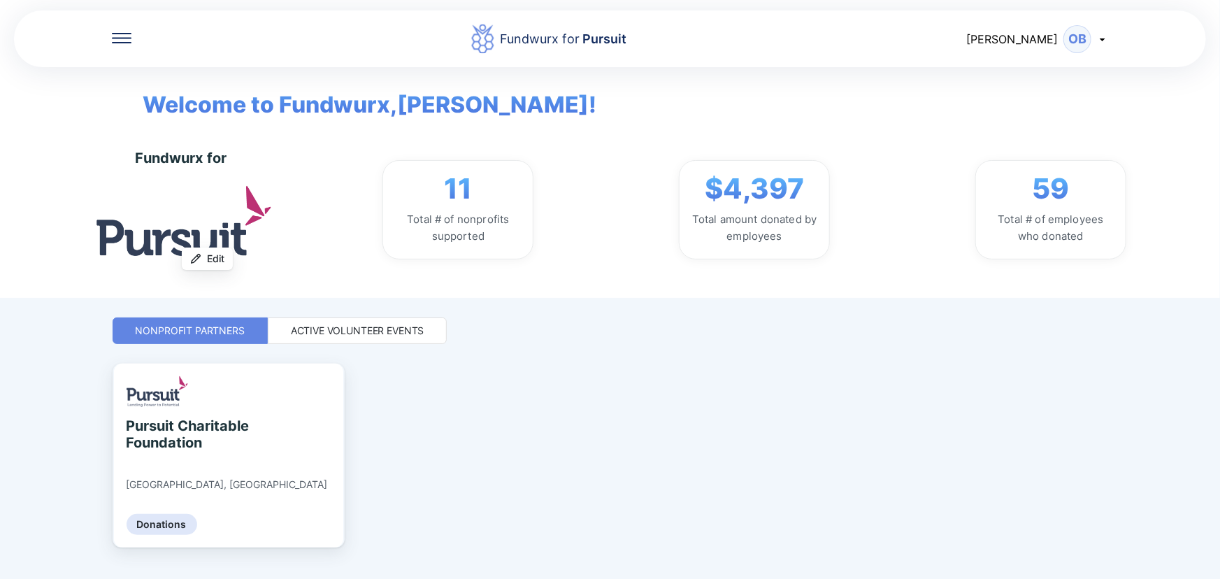
click at [408, 325] on div "Active Volunteer Events" at bounding box center [357, 331] width 133 height 14
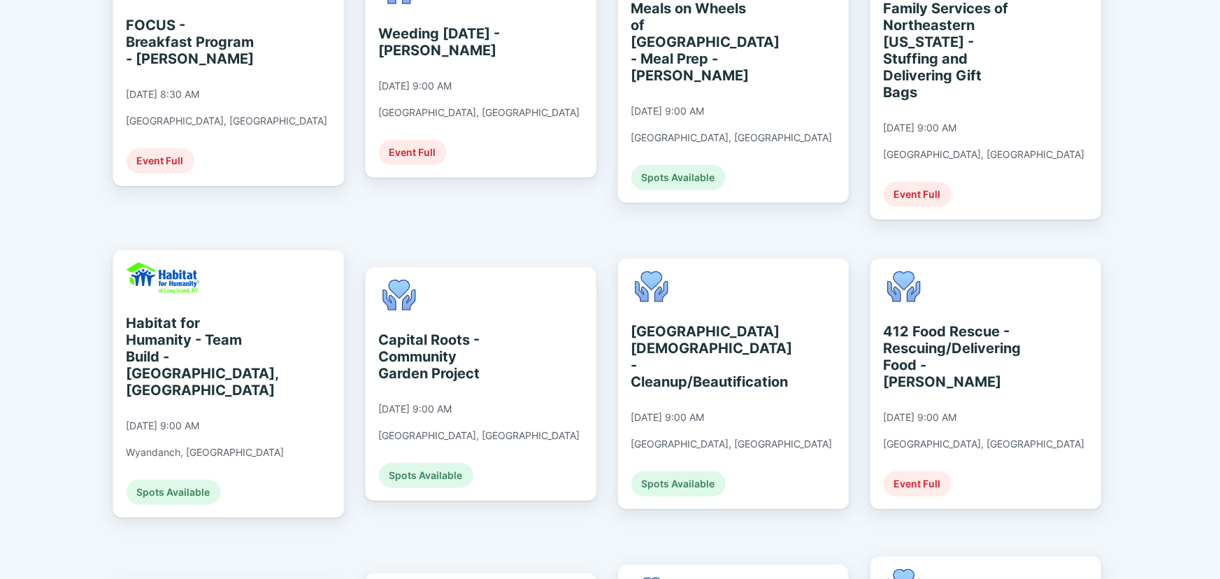
scroll to position [889, 0]
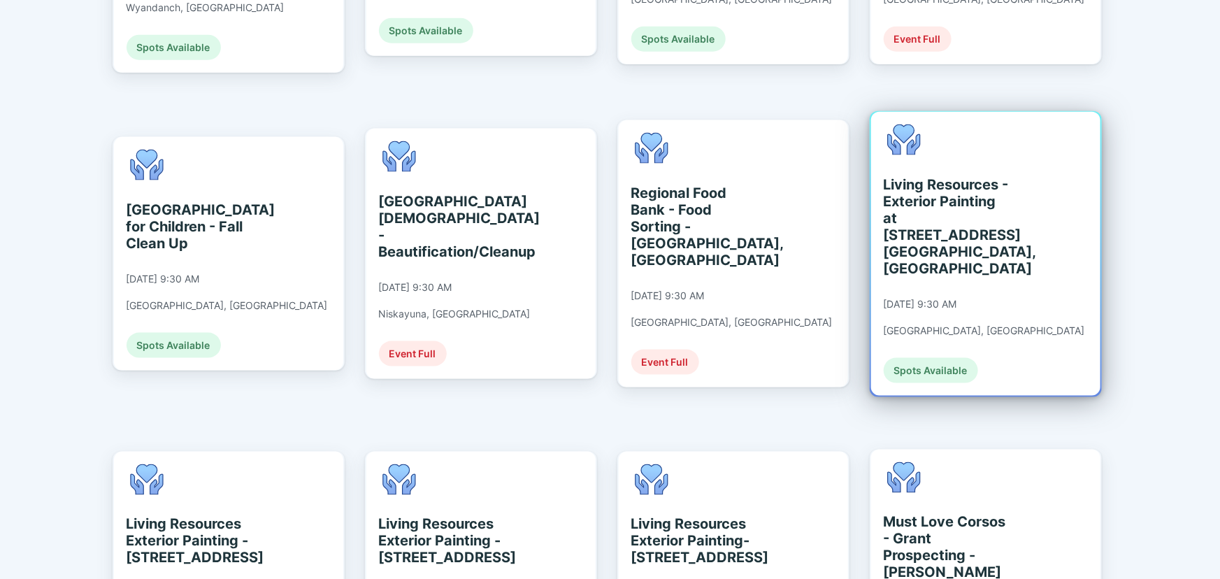
click at [971, 184] on div "Living Resources - Exterior Painting at [STREET_ADDRESS] [GEOGRAPHIC_DATA], [GE…" at bounding box center [947, 226] width 128 height 101
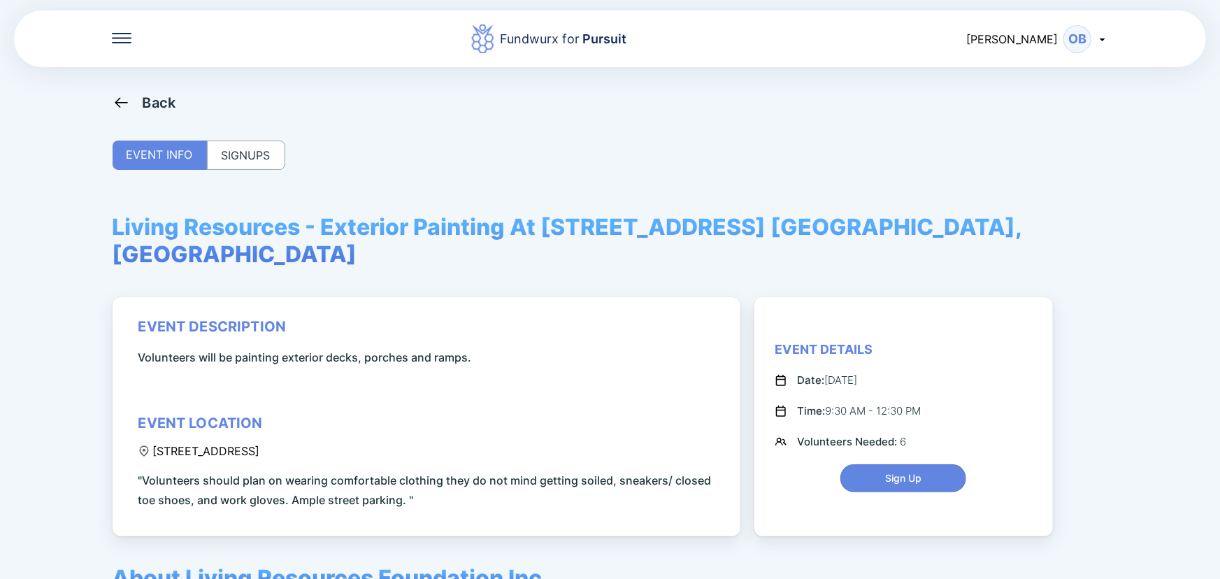
click at [226, 153] on div "SIGNUPS" at bounding box center [246, 154] width 78 height 29
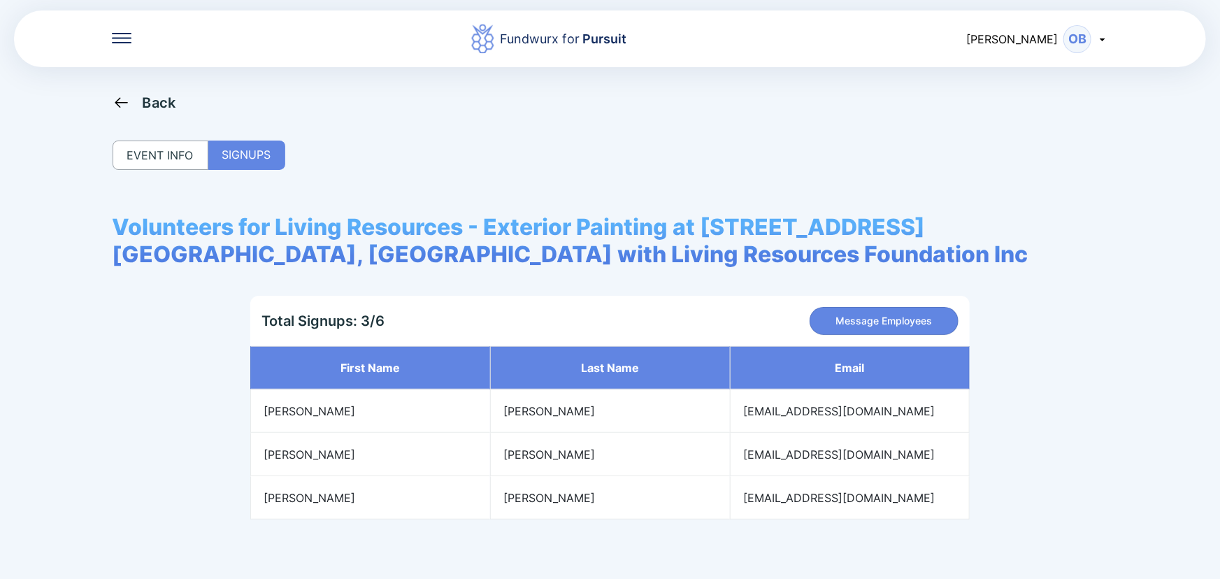
click at [169, 153] on div "EVENT INFO" at bounding box center [161, 154] width 96 height 29
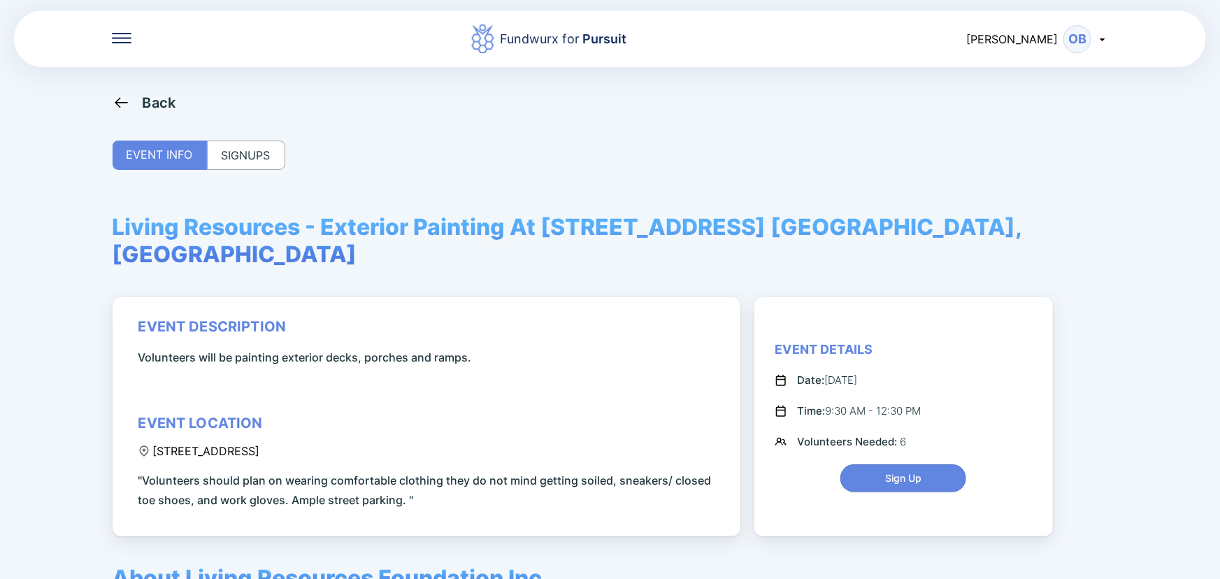
click at [161, 103] on div "Back" at bounding box center [160, 102] width 34 height 17
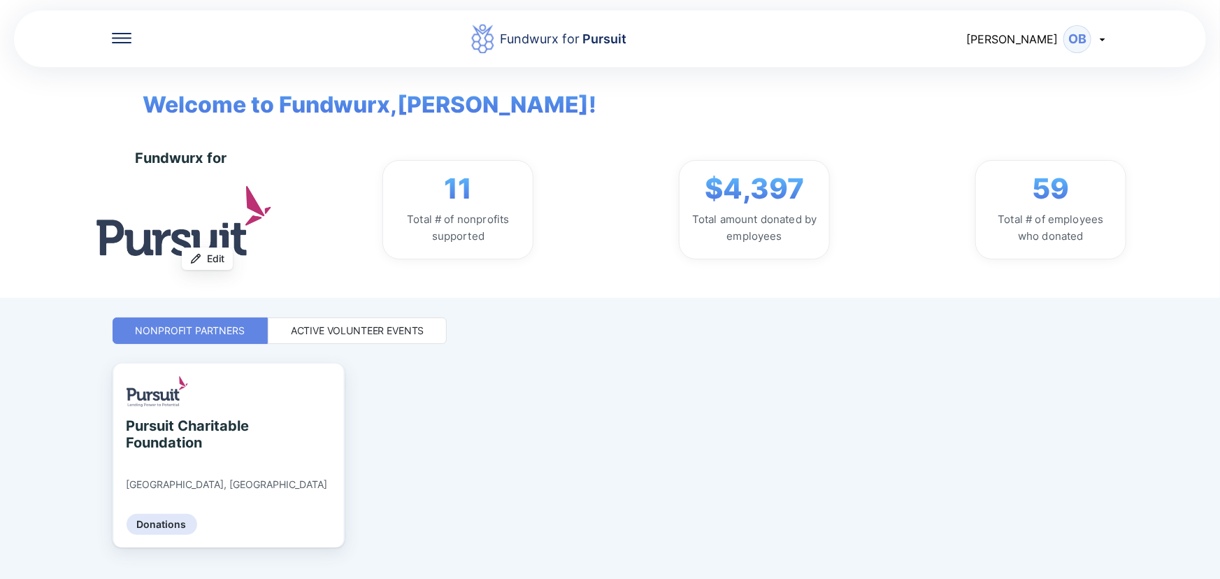
click at [349, 324] on div "Active Volunteer Events" at bounding box center [357, 331] width 133 height 14
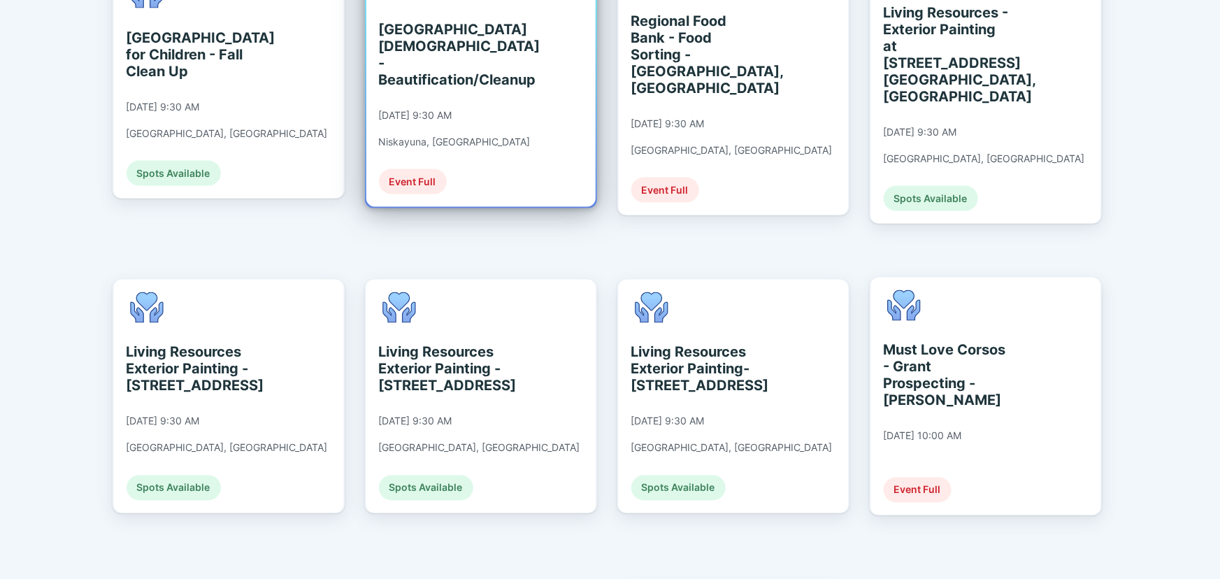
scroll to position [1080, 0]
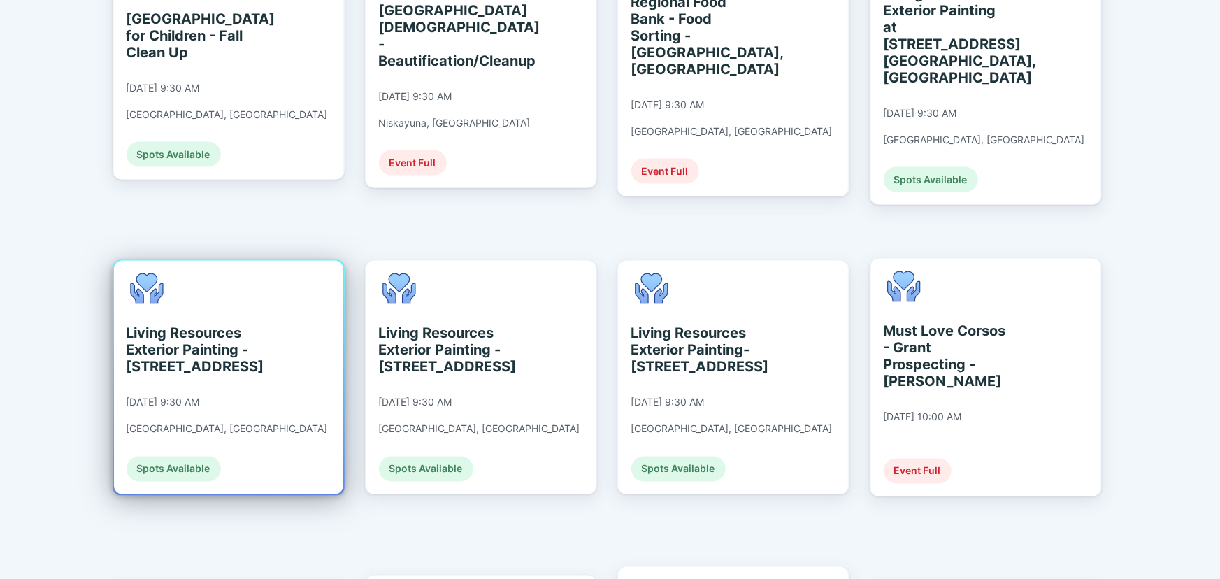
click at [238, 325] on div "Living Resources Exterior Painting - [STREET_ADDRESS]" at bounding box center [190, 350] width 128 height 50
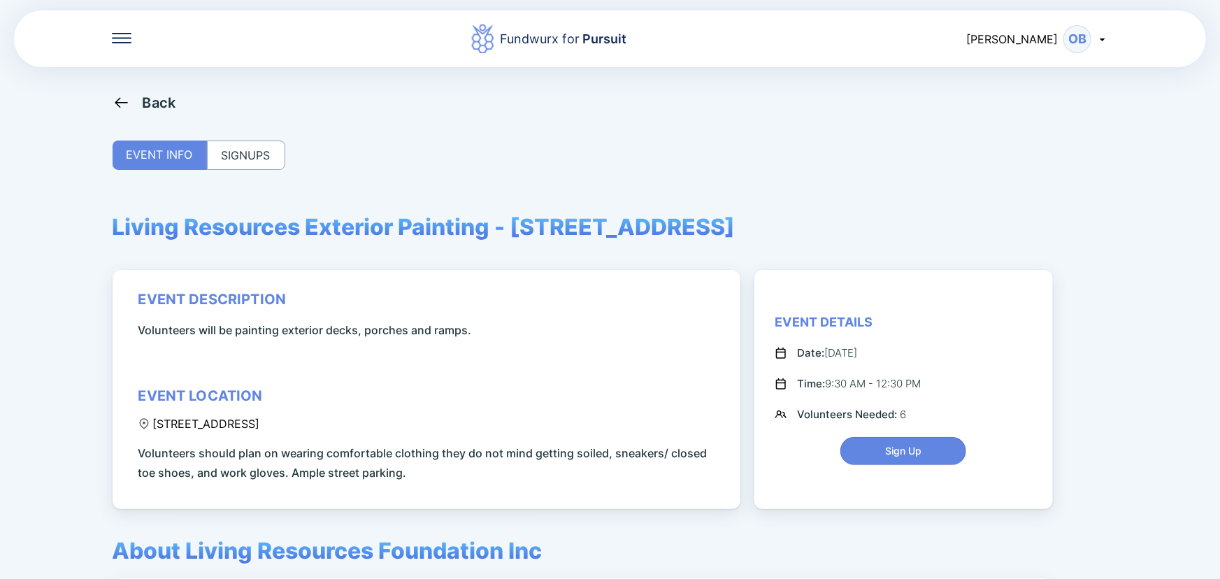
click at [257, 157] on div "SIGNUPS" at bounding box center [246, 154] width 78 height 29
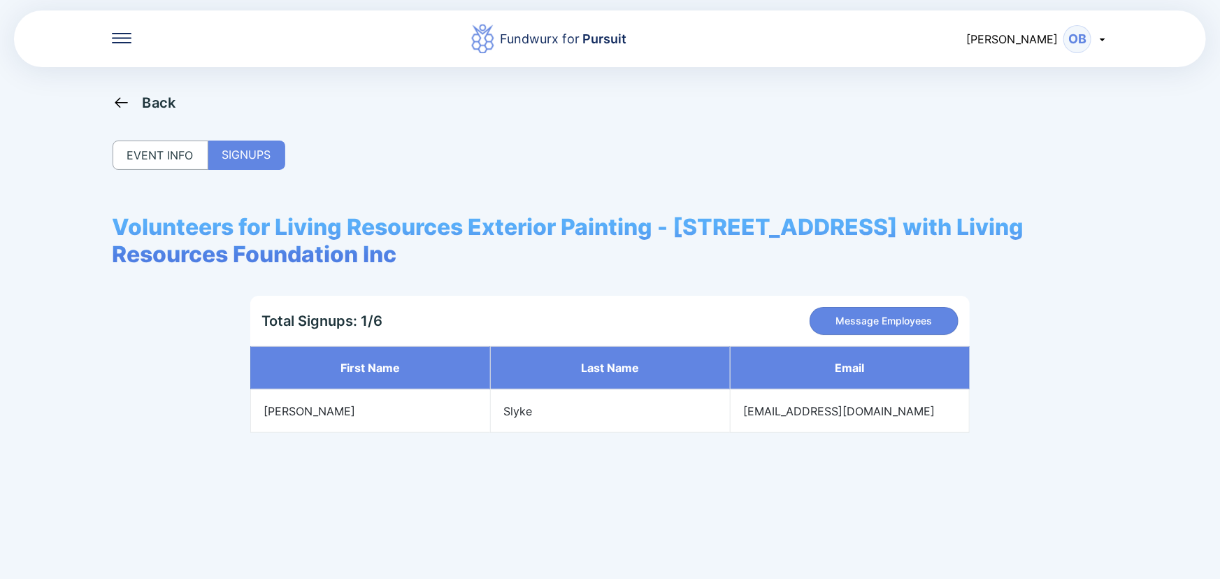
click at [147, 104] on div "Back" at bounding box center [160, 102] width 34 height 17
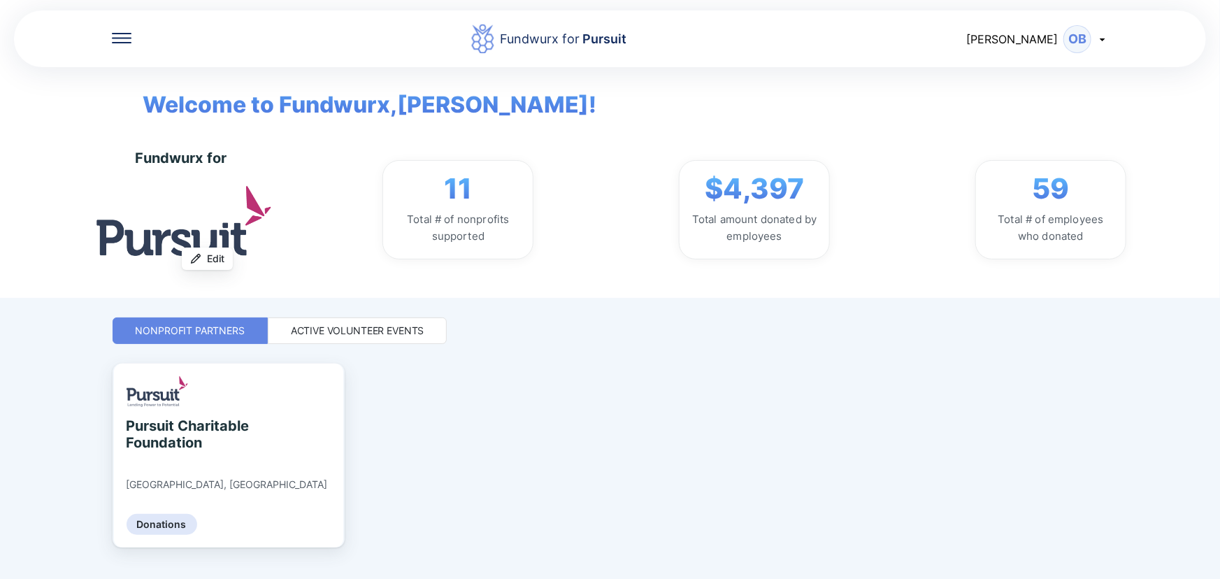
click at [342, 328] on div "Active Volunteer Events" at bounding box center [357, 331] width 133 height 14
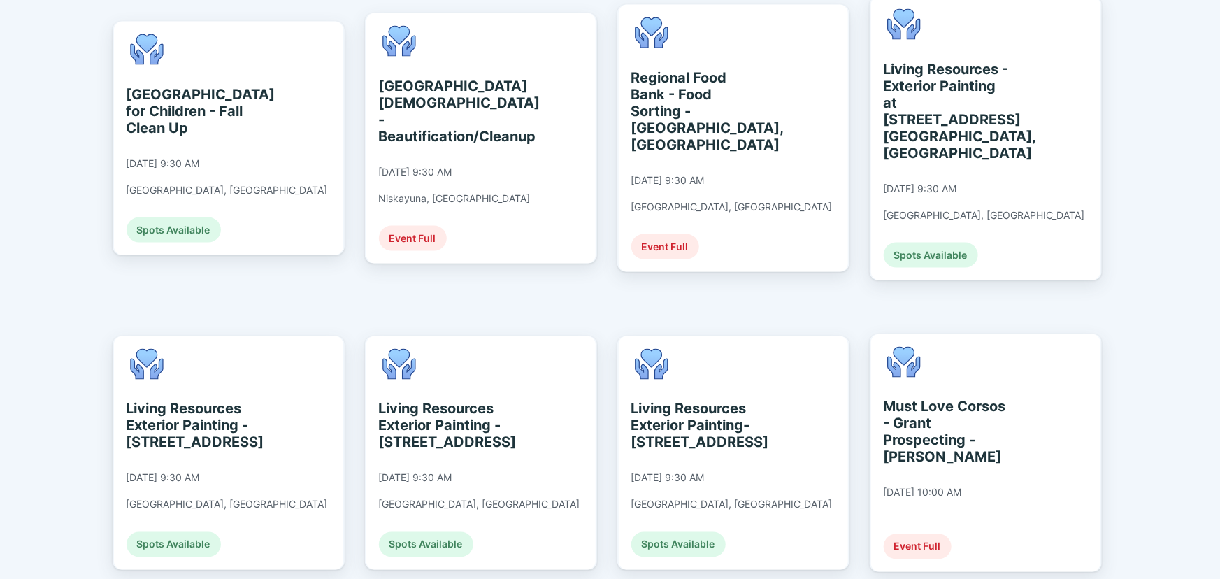
scroll to position [1016, 0]
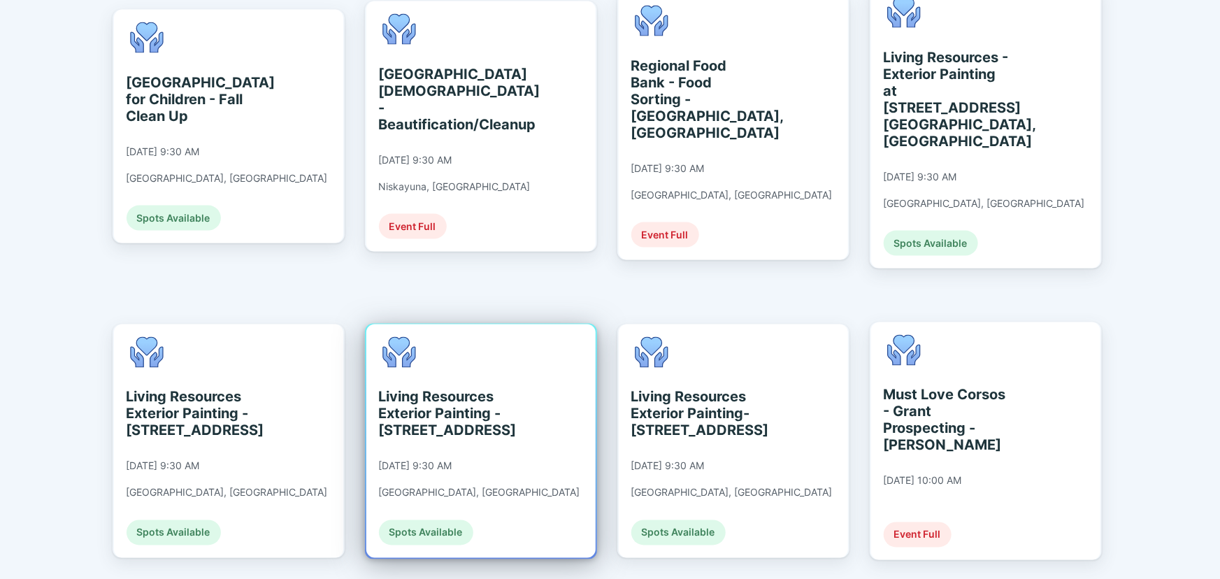
click at [442, 389] on div "Living Resources Exterior Painting - [STREET_ADDRESS]" at bounding box center [443, 414] width 128 height 50
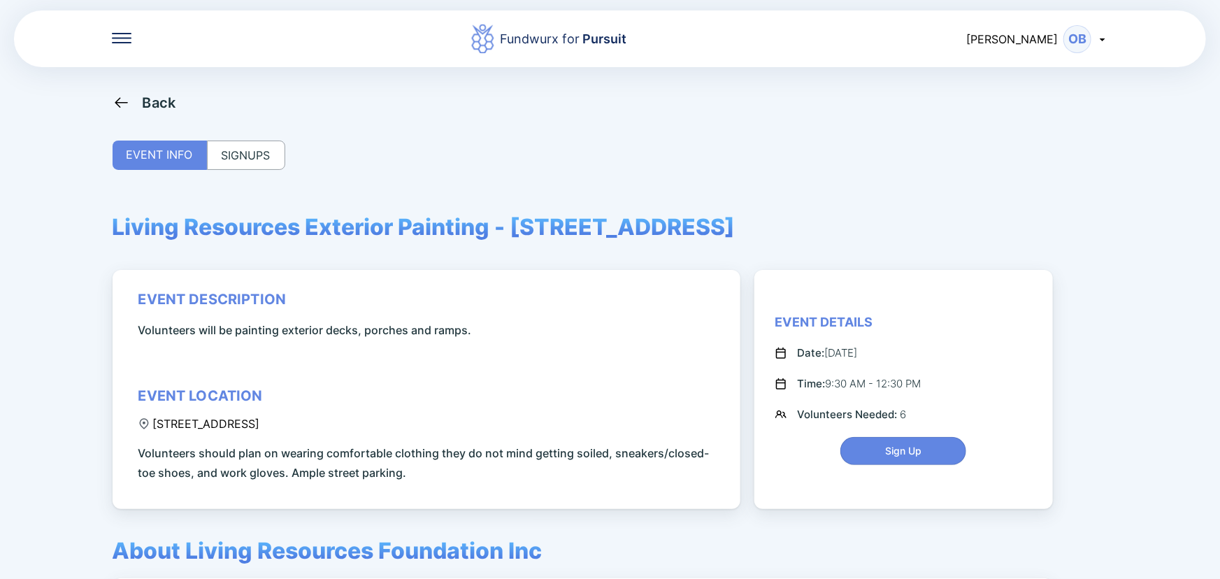
click at [250, 164] on div "SIGNUPS" at bounding box center [246, 154] width 78 height 29
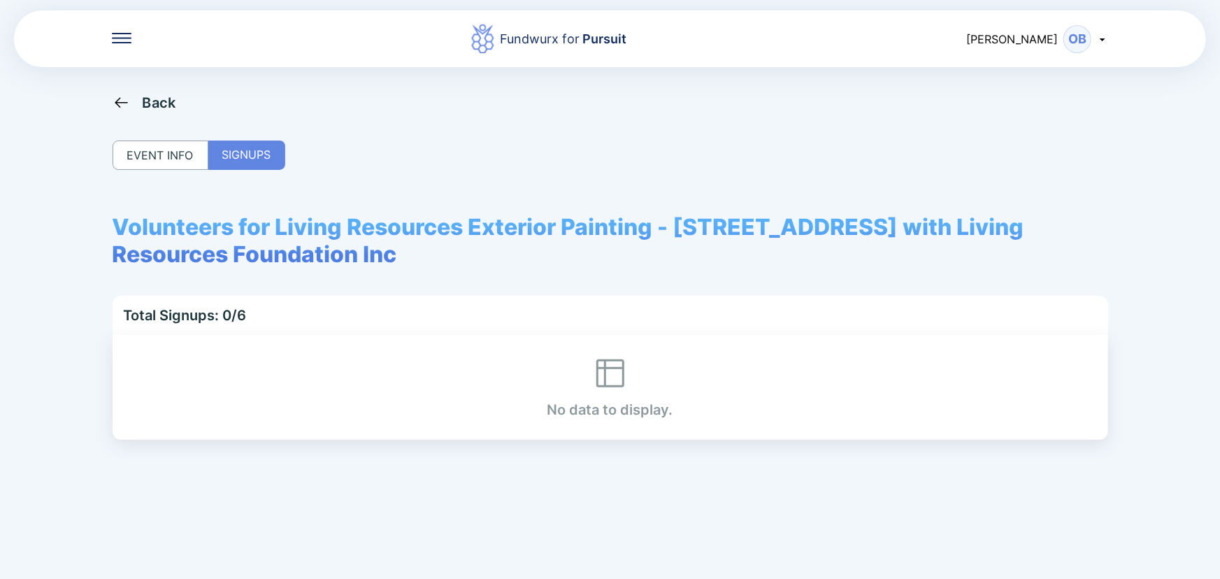
click at [154, 99] on div "Back" at bounding box center [160, 102] width 34 height 17
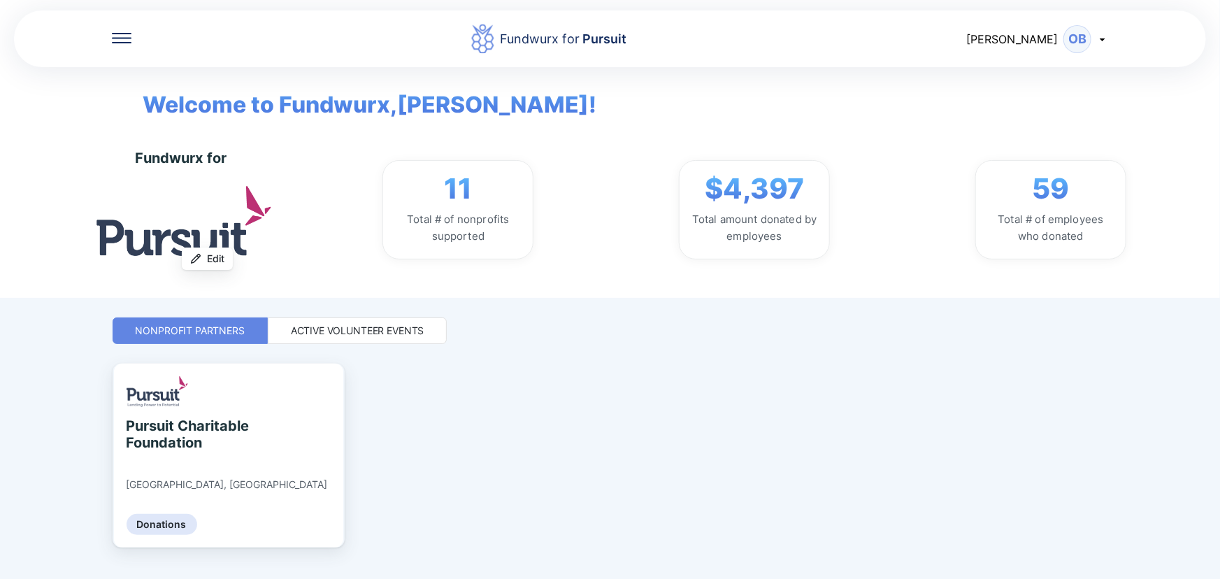
click at [395, 333] on div "Active Volunteer Events" at bounding box center [357, 331] width 133 height 14
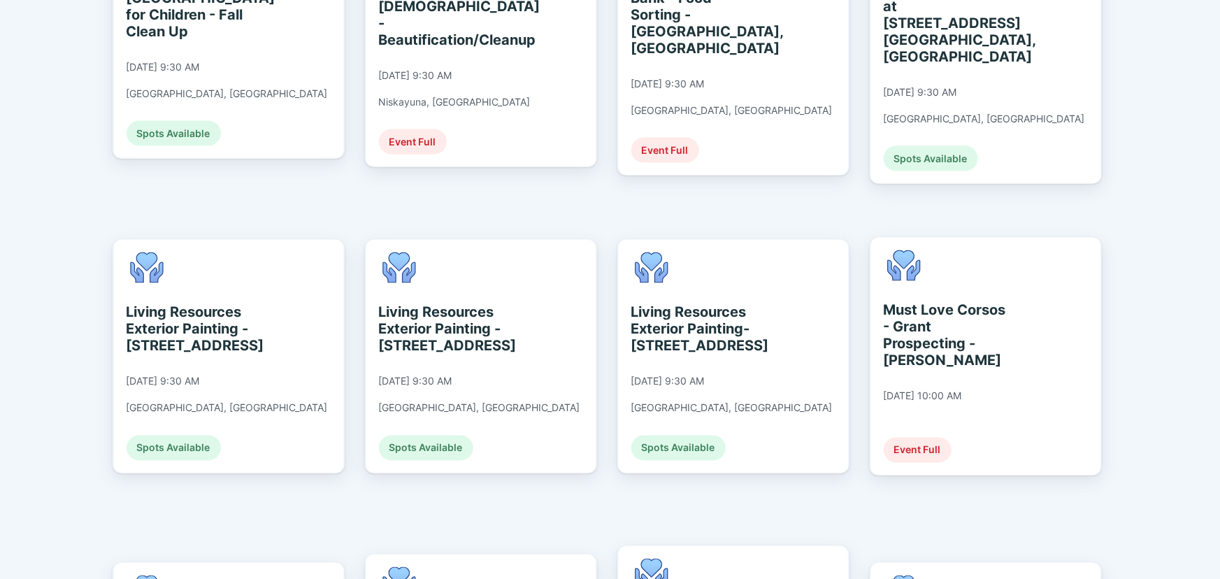
scroll to position [1143, 0]
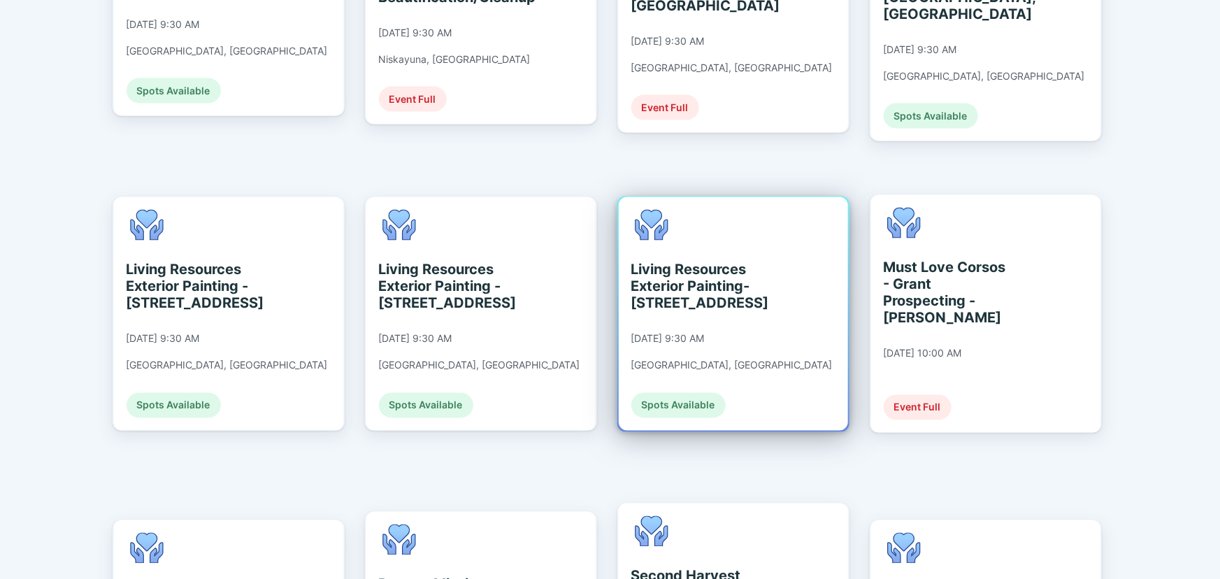
click at [705, 261] on div "Living Resources Exterior Painting- [STREET_ADDRESS]" at bounding box center [695, 286] width 128 height 50
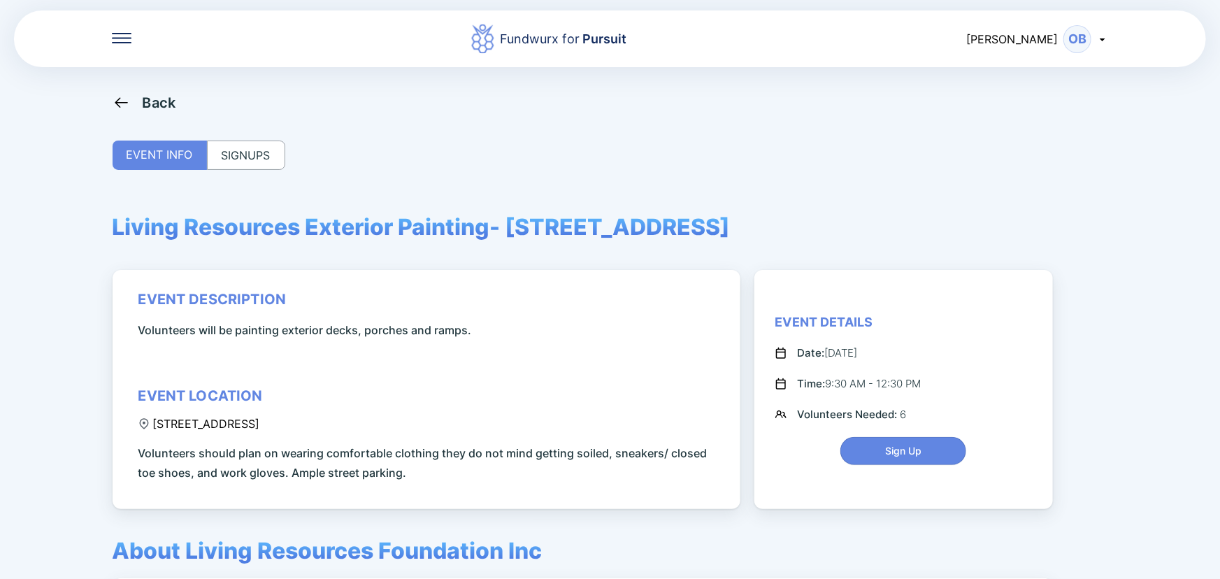
click at [247, 159] on div "SIGNUPS" at bounding box center [246, 154] width 78 height 29
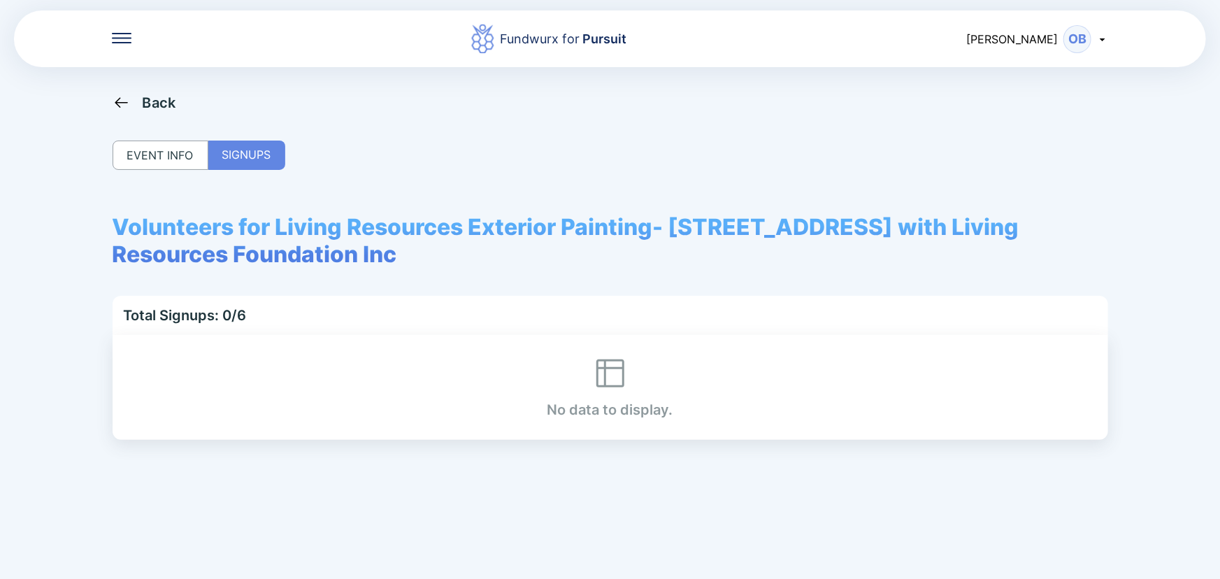
click at [164, 102] on div "Back" at bounding box center [160, 102] width 34 height 17
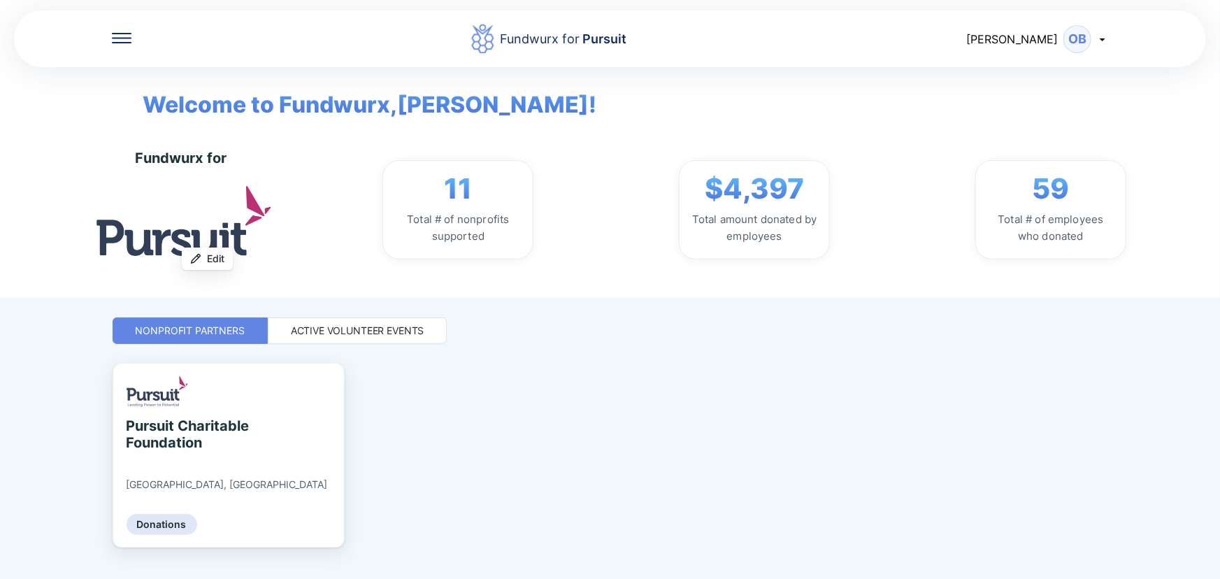
click at [323, 328] on div "Active Volunteer Events" at bounding box center [357, 331] width 133 height 14
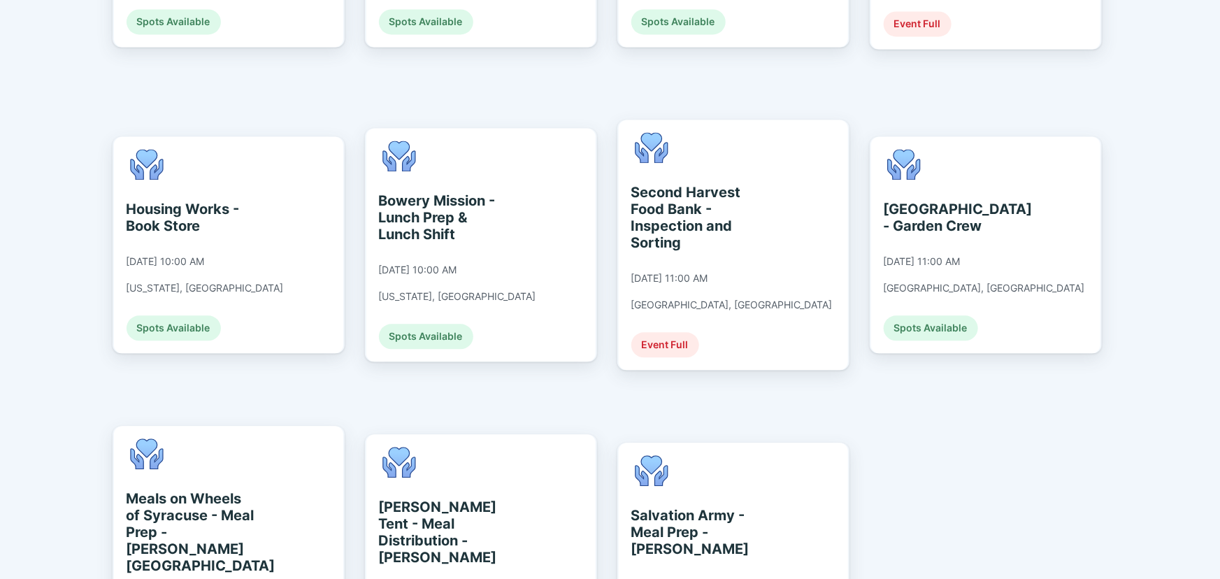
scroll to position [1616, 0]
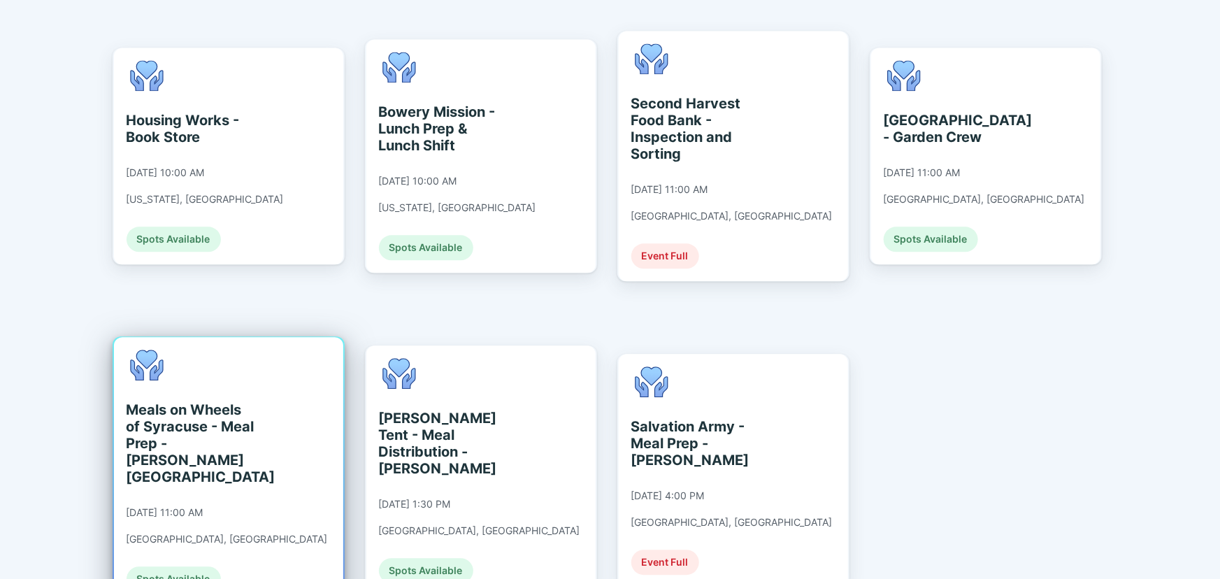
click at [232, 401] on div "Meals on Wheels of Syracuse - Meal Prep - [PERSON_NAME][GEOGRAPHIC_DATA]" at bounding box center [190, 443] width 128 height 84
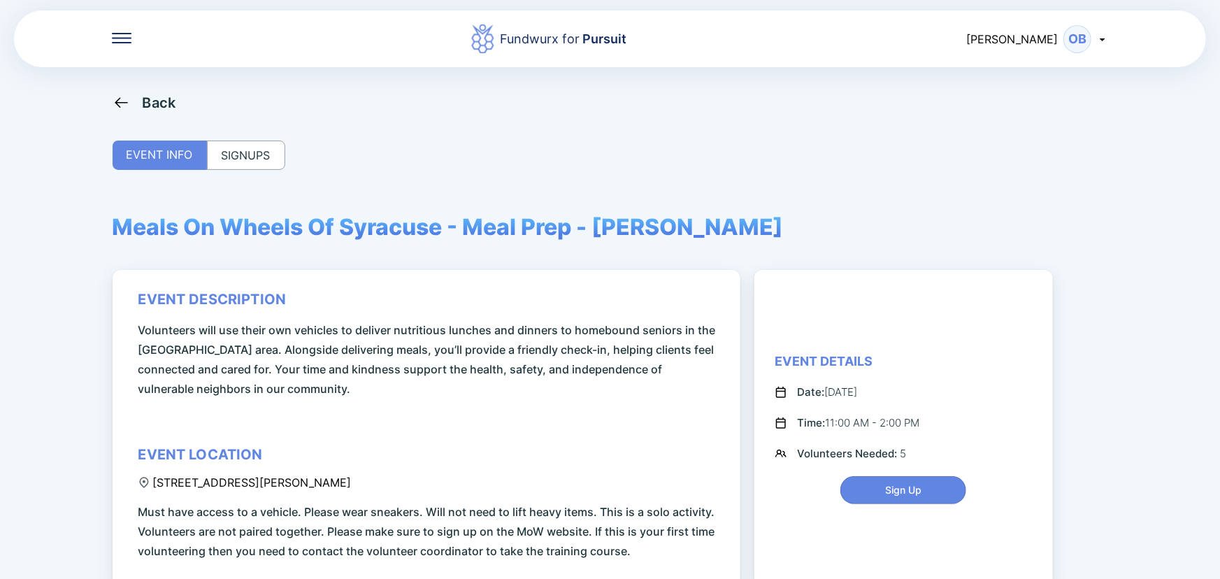
click at [240, 157] on div "SIGNUPS" at bounding box center [246, 154] width 78 height 29
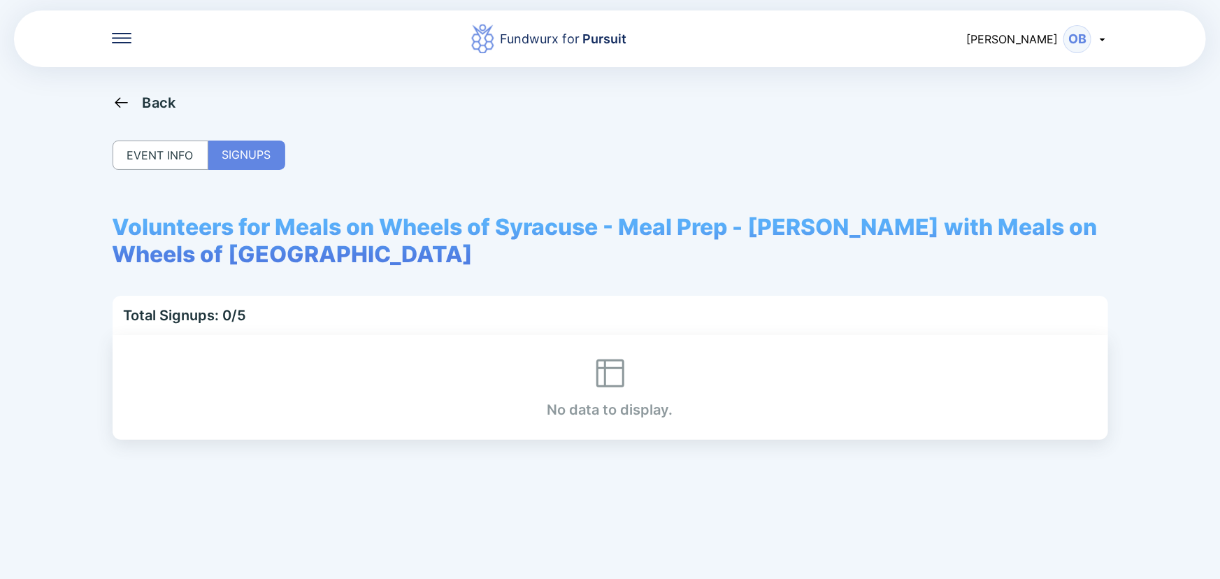
click at [172, 106] on div "Back" at bounding box center [160, 102] width 34 height 17
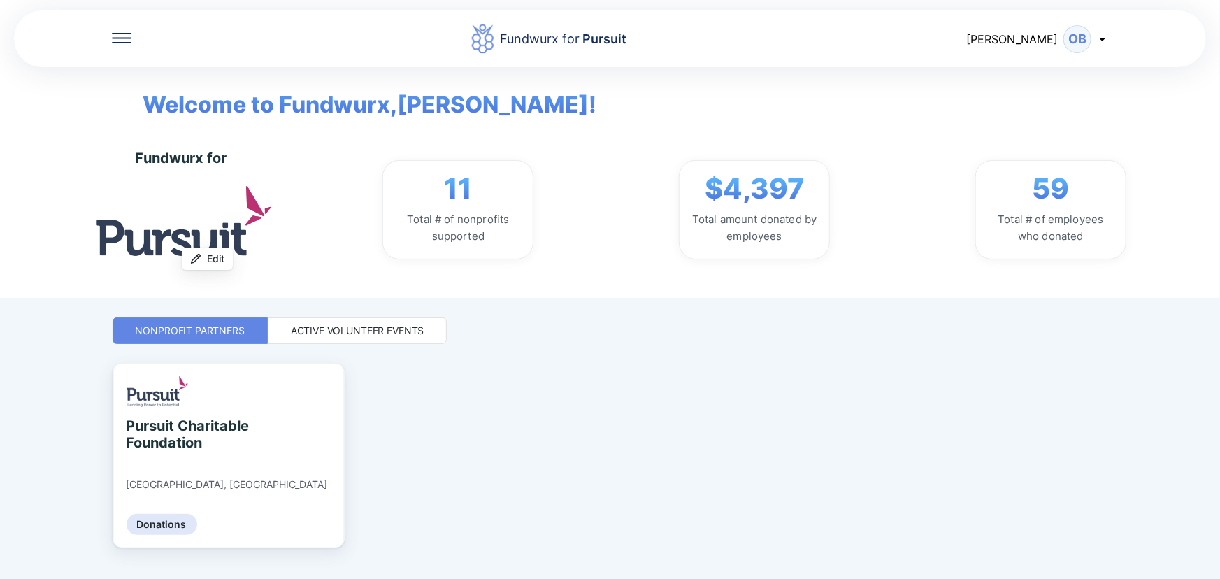
click at [355, 328] on div "Active Volunteer Events" at bounding box center [357, 331] width 133 height 14
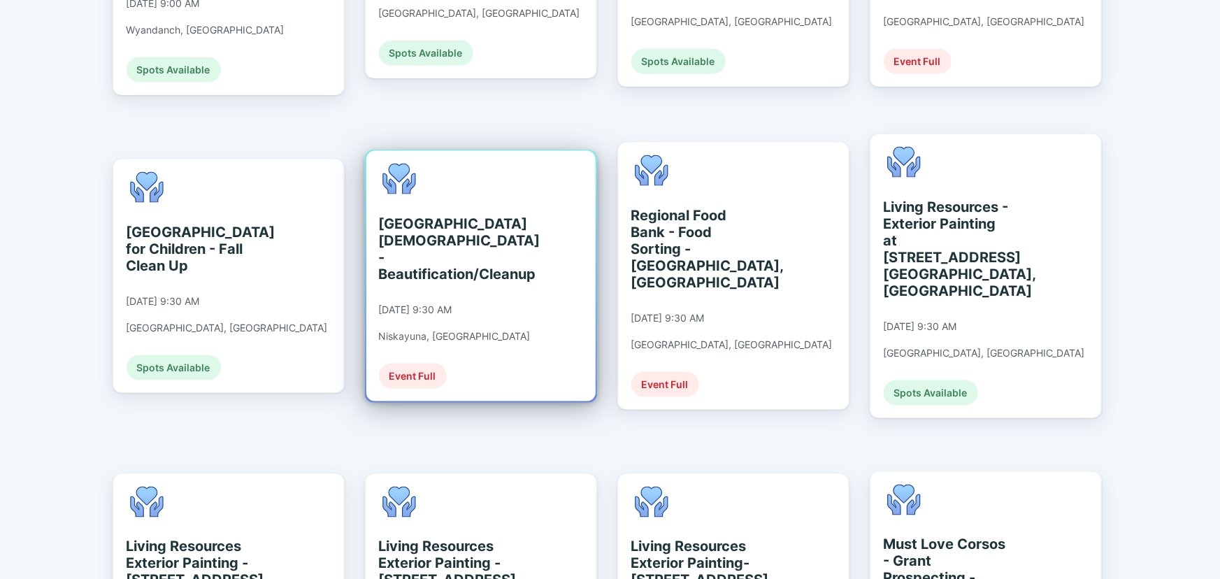
scroll to position [825, 0]
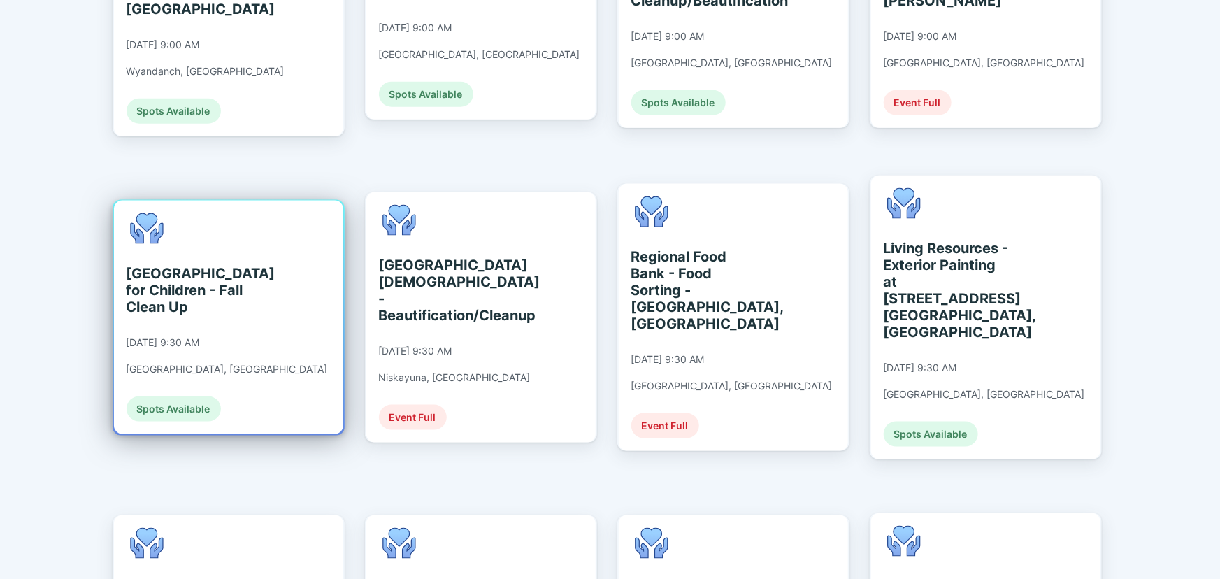
click at [243, 274] on div "[GEOGRAPHIC_DATA] for Children - Fall Clean Up" at bounding box center [190, 290] width 128 height 50
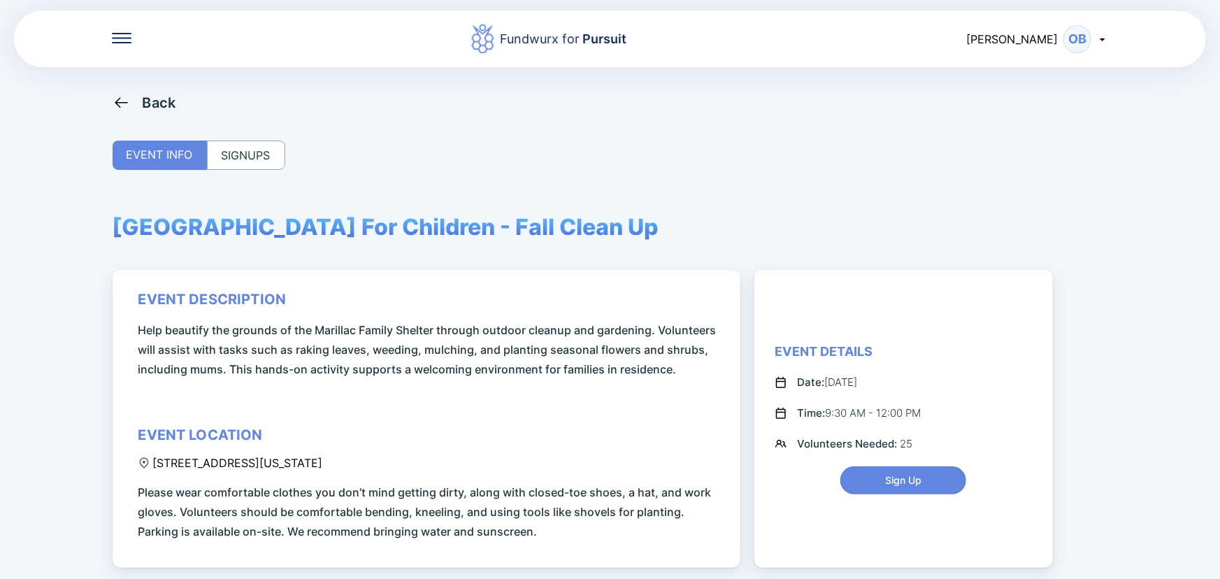
click at [245, 146] on div "SIGNUPS" at bounding box center [246, 154] width 78 height 29
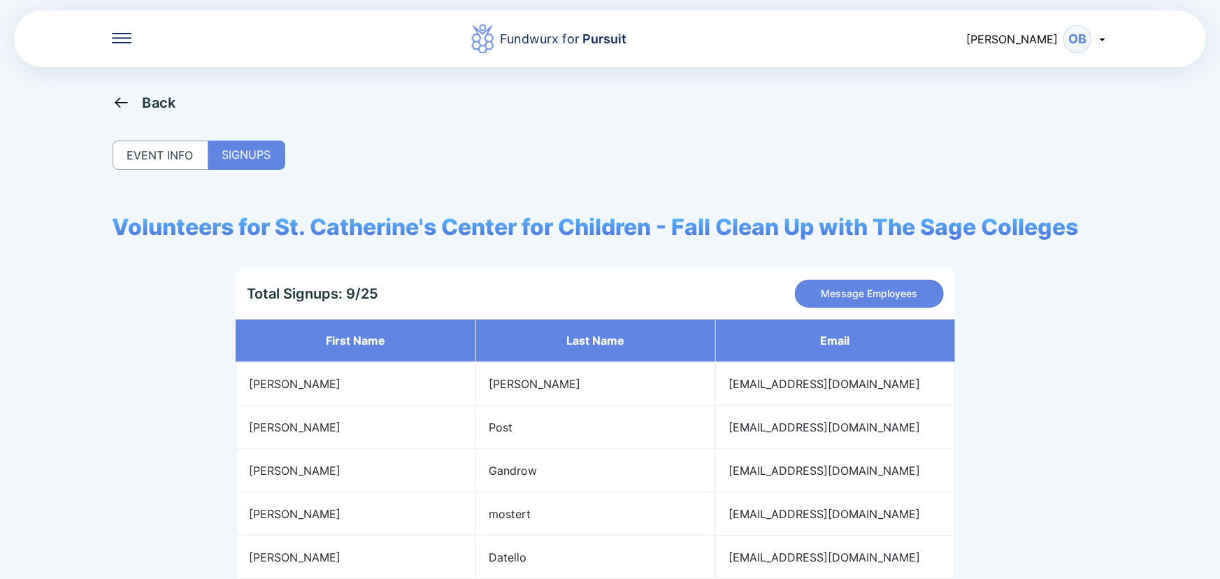
click at [156, 103] on div "Back" at bounding box center [160, 102] width 34 height 17
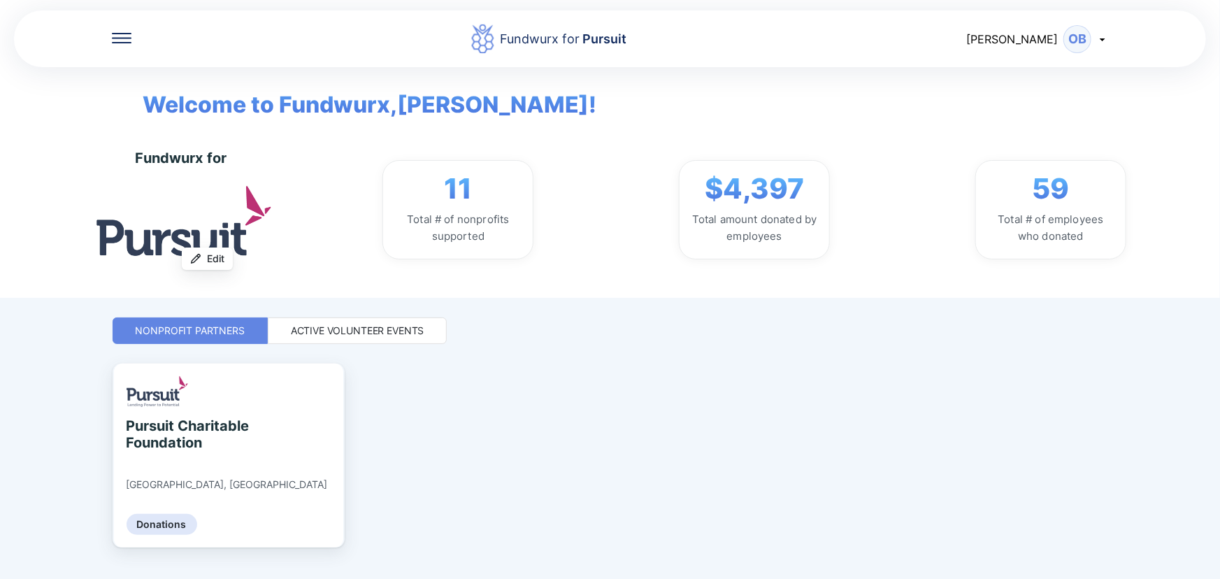
click at [363, 326] on div "Active Volunteer Events" at bounding box center [357, 331] width 133 height 14
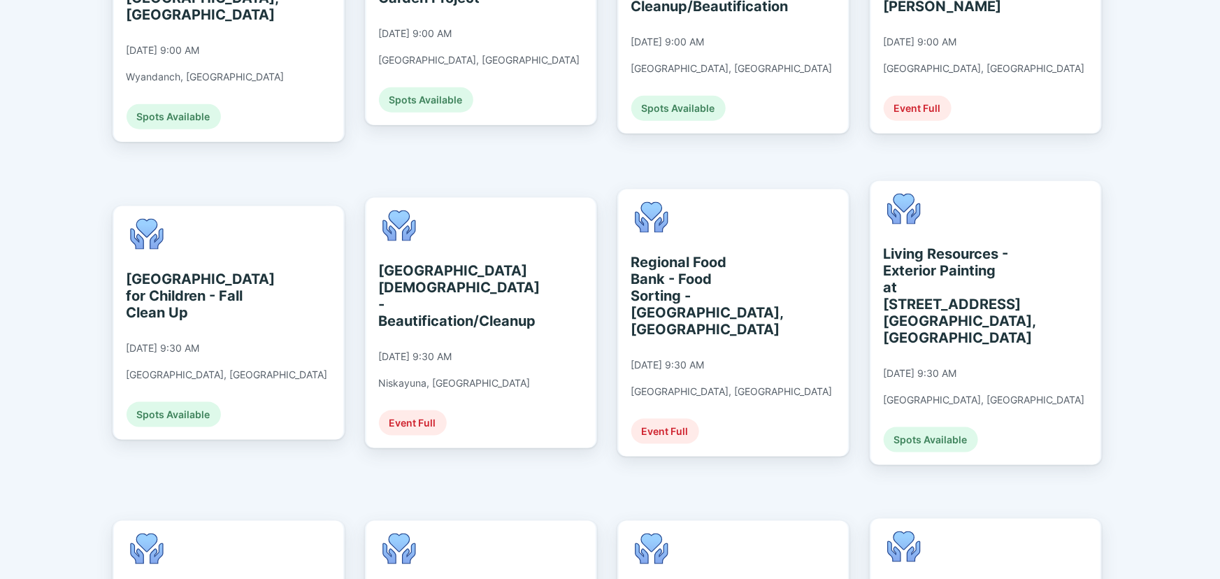
scroll to position [825, 0]
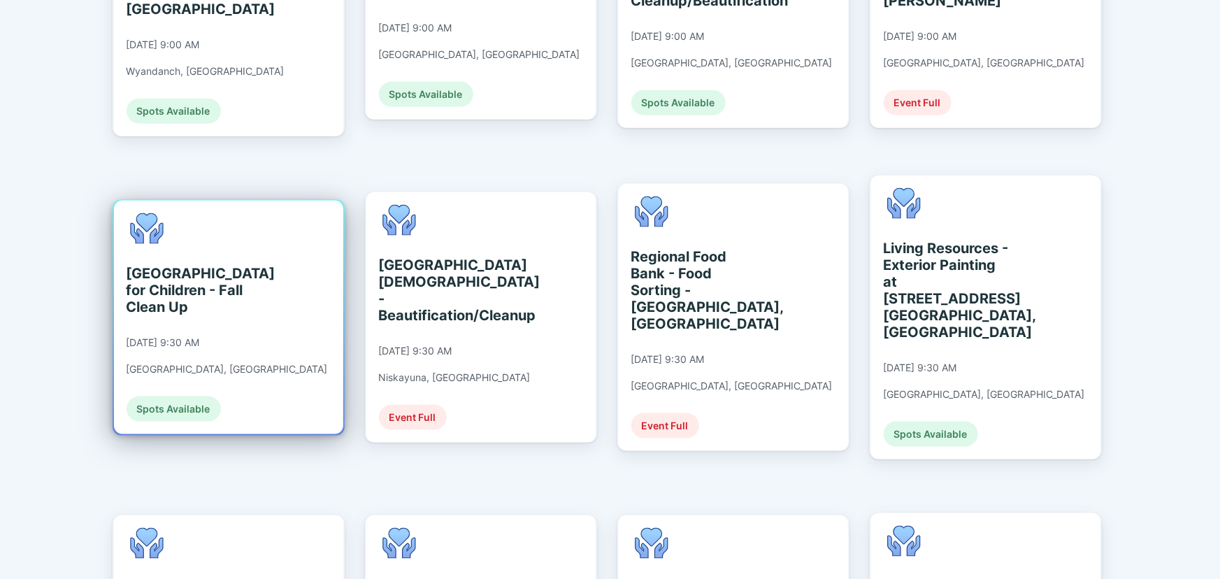
click at [200, 336] on div "[DATE] 9:30 AM" at bounding box center [162, 342] width 73 height 13
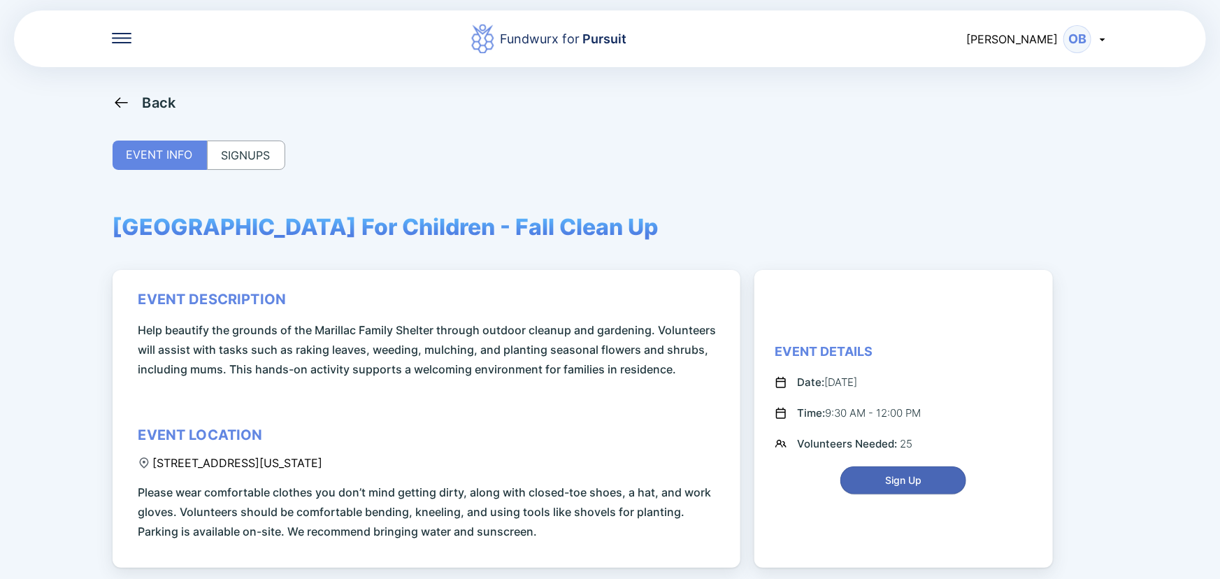
click at [916, 476] on span "Sign Up" at bounding box center [903, 480] width 36 height 14
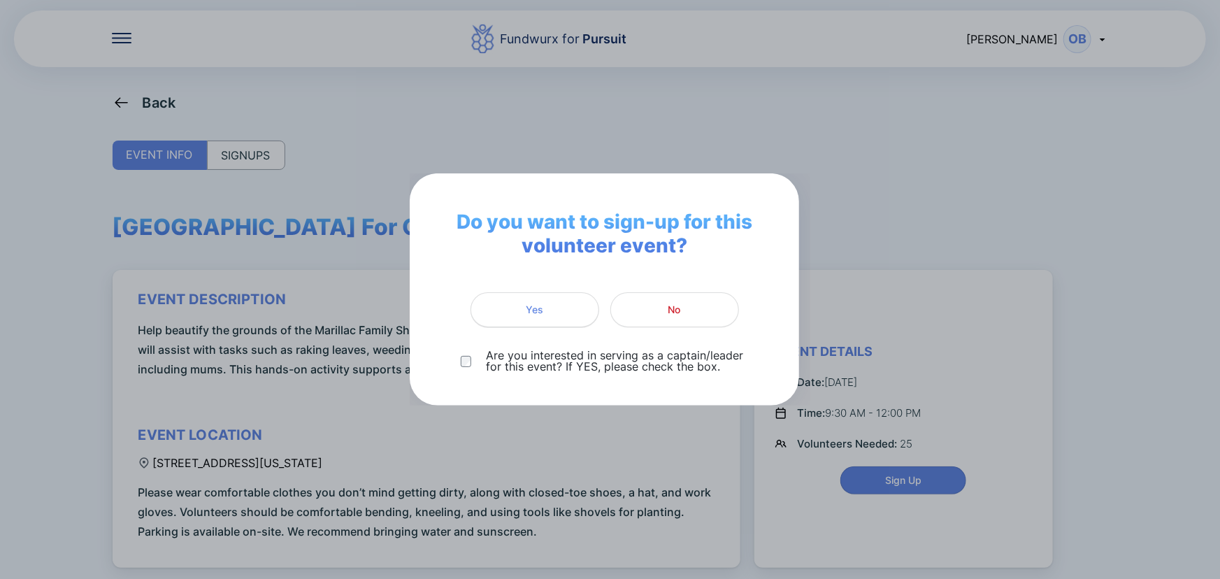
click at [519, 309] on span "Yes" at bounding box center [534, 310] width 110 height 14
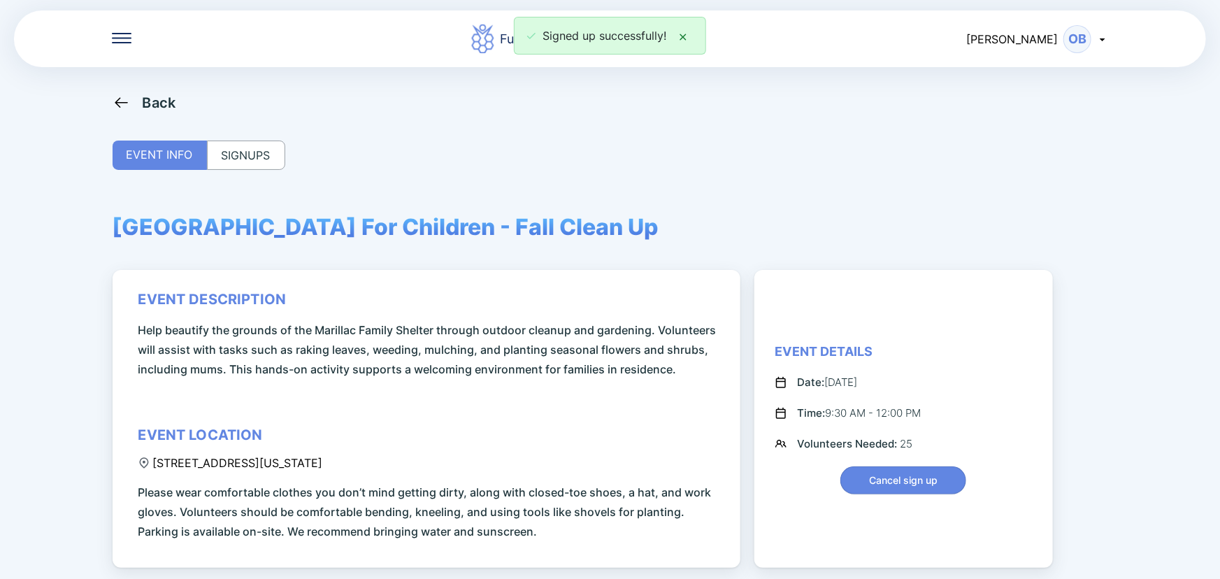
click at [252, 150] on div "SIGNUPS" at bounding box center [246, 154] width 78 height 29
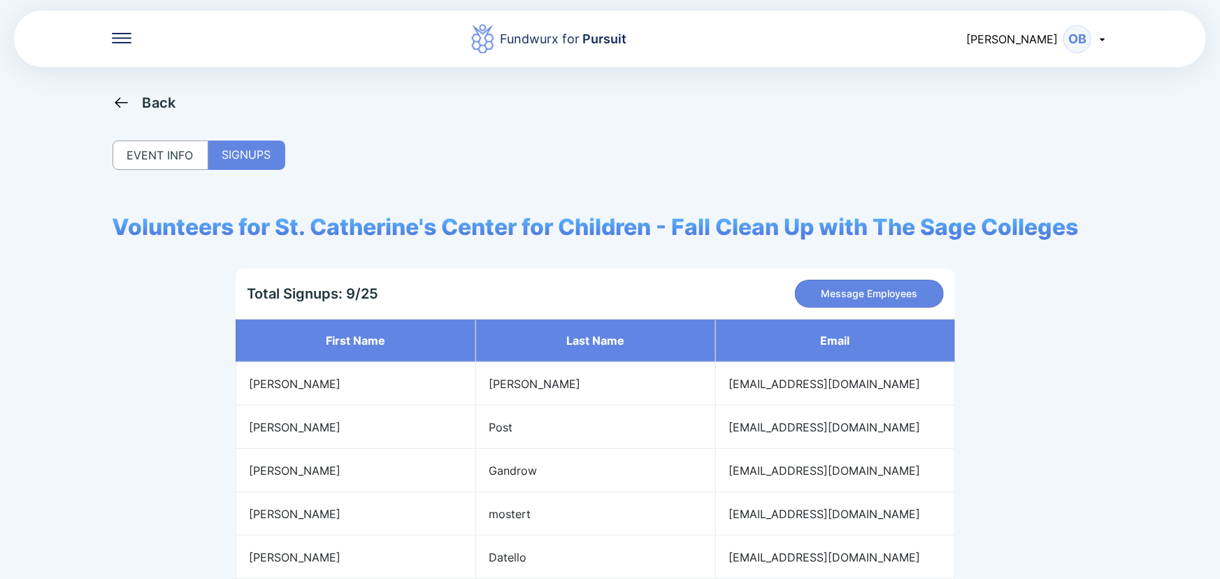
click at [1066, 37] on div "OB" at bounding box center [1077, 39] width 28 height 28
click at [1043, 102] on div "Log out" at bounding box center [1043, 111] width 130 height 36
